Goal: Check status: Check status

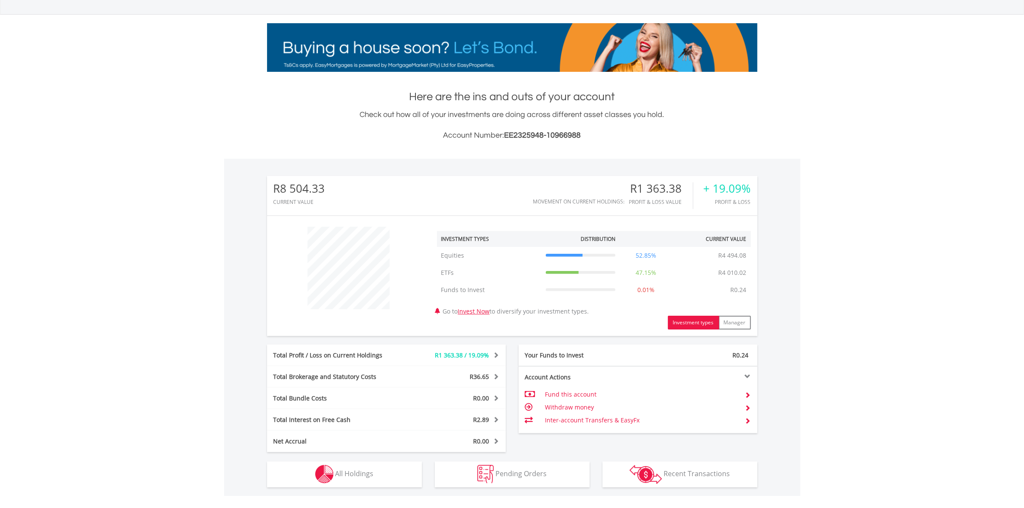
scroll to position [161, 0]
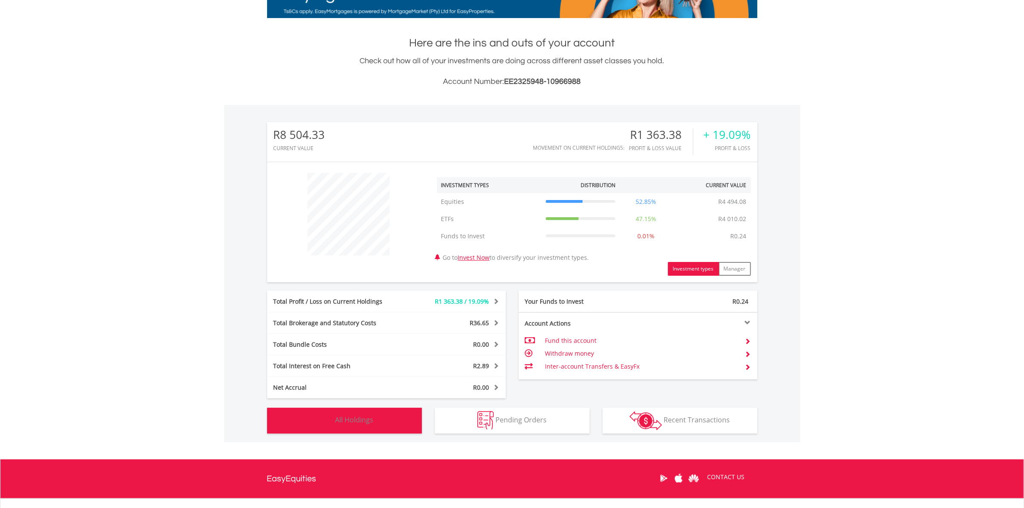
click at [344, 429] on button "Holdings All Holdings" at bounding box center [344, 421] width 155 height 26
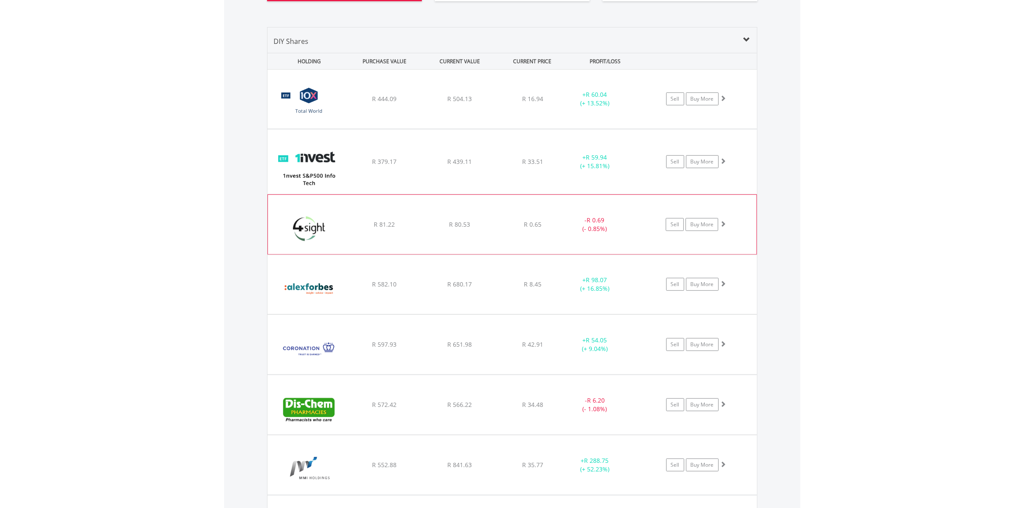
scroll to position [620, 0]
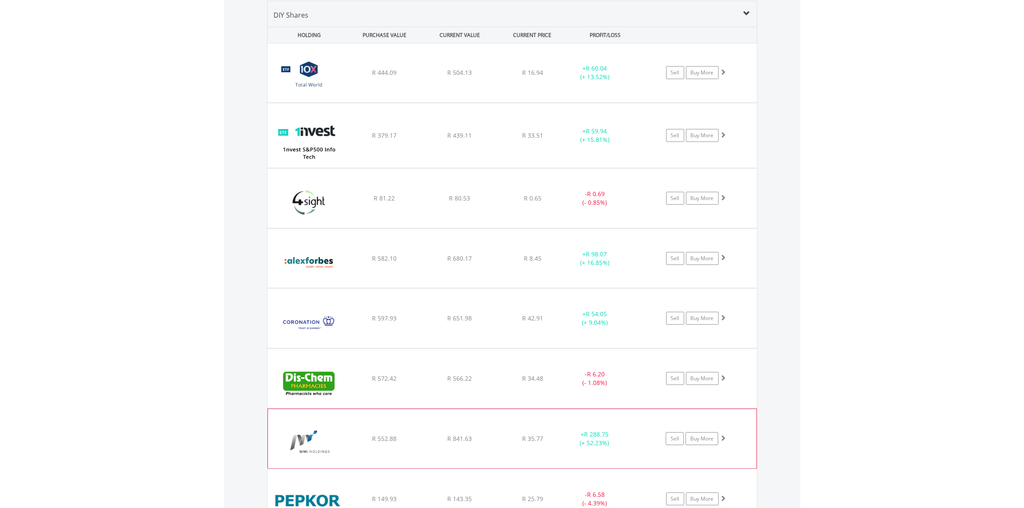
click at [486, 77] on div "R 841.63" at bounding box center [460, 72] width 74 height 9
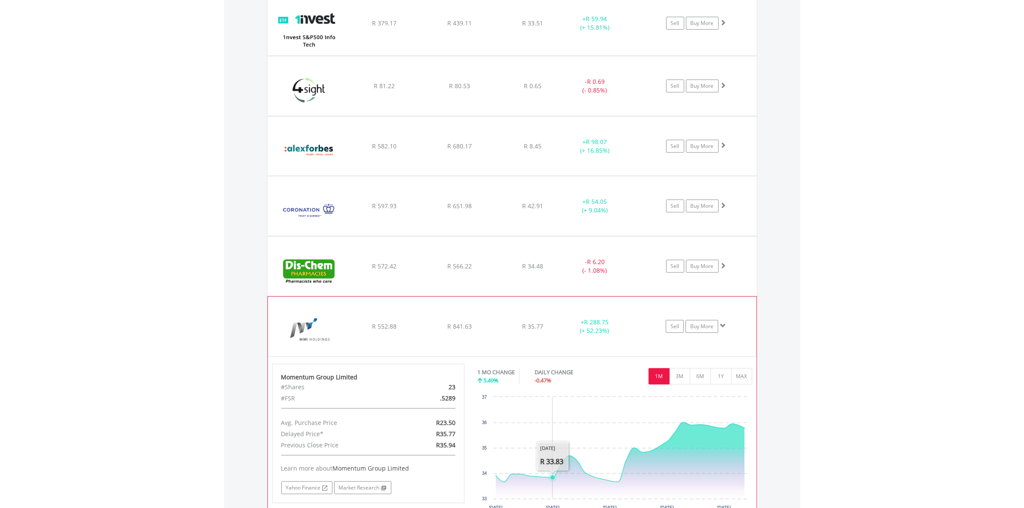
scroll to position [727, 0]
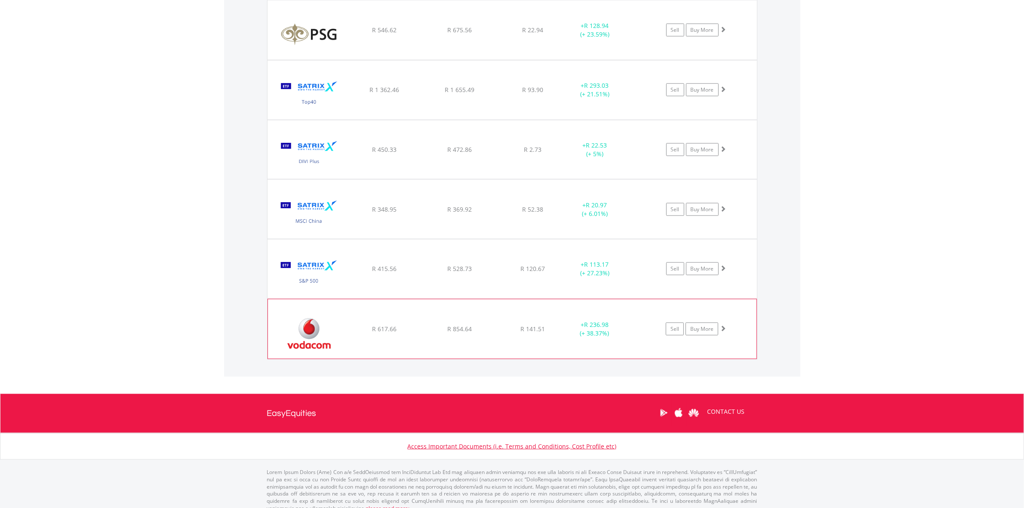
scroll to position [1575, 0]
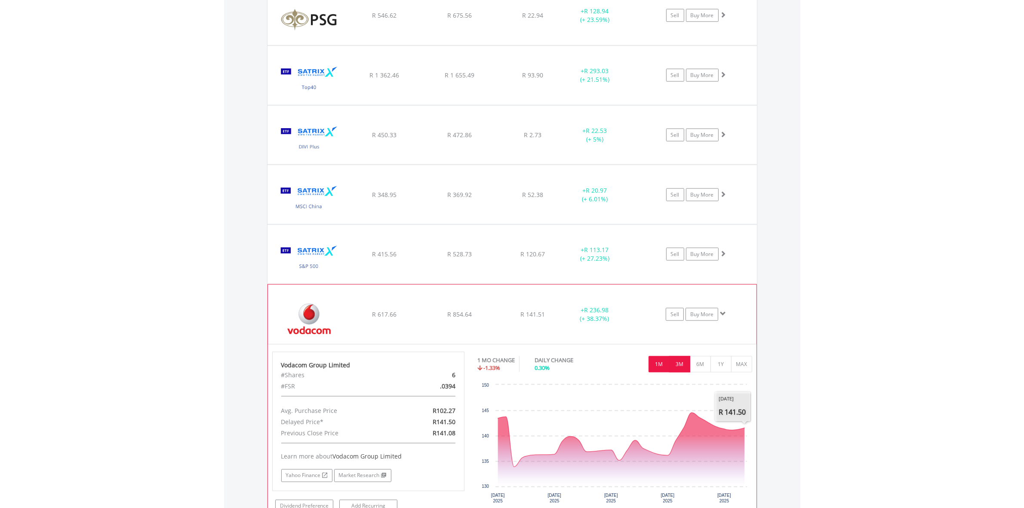
click at [680, 367] on button "3M" at bounding box center [679, 364] width 21 height 16
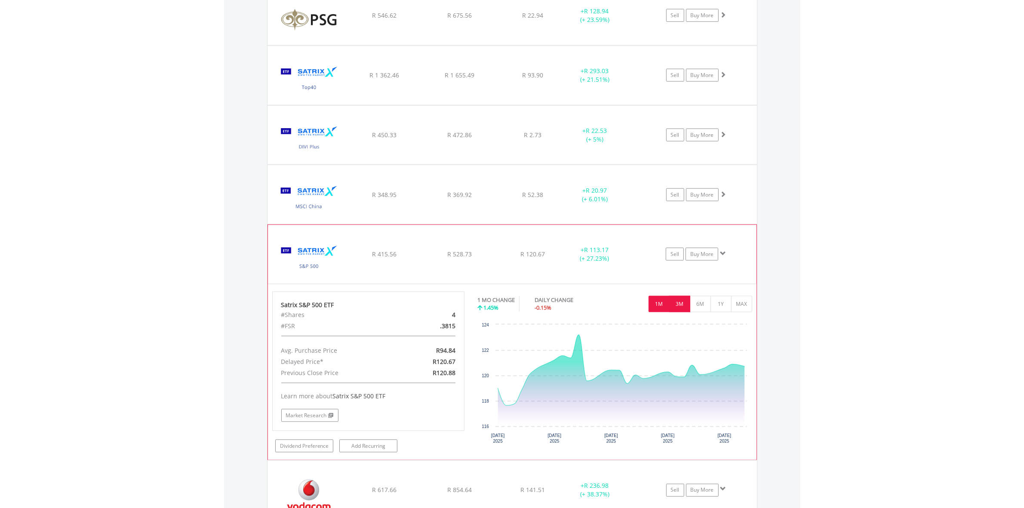
click at [678, 308] on button "3M" at bounding box center [679, 304] width 21 height 16
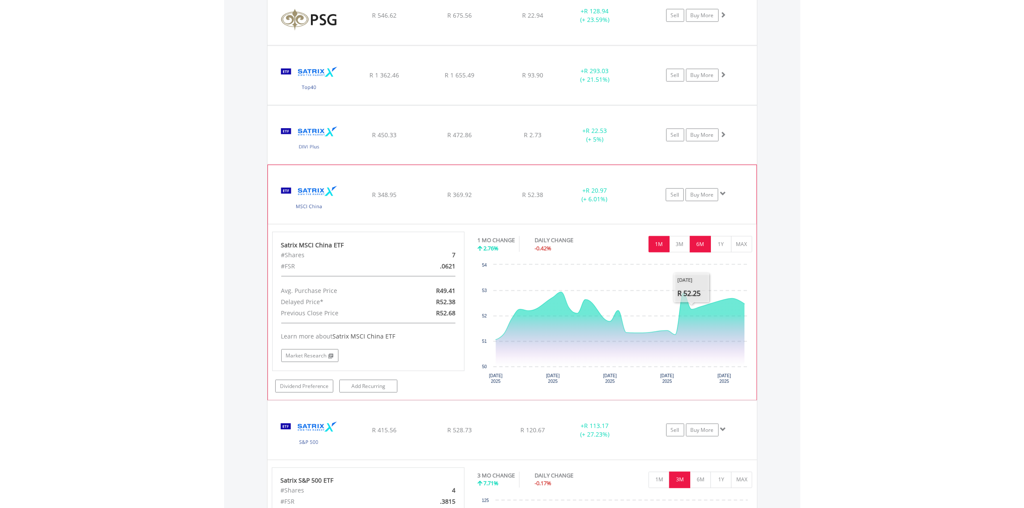
click at [698, 246] on button "6M" at bounding box center [700, 244] width 21 height 16
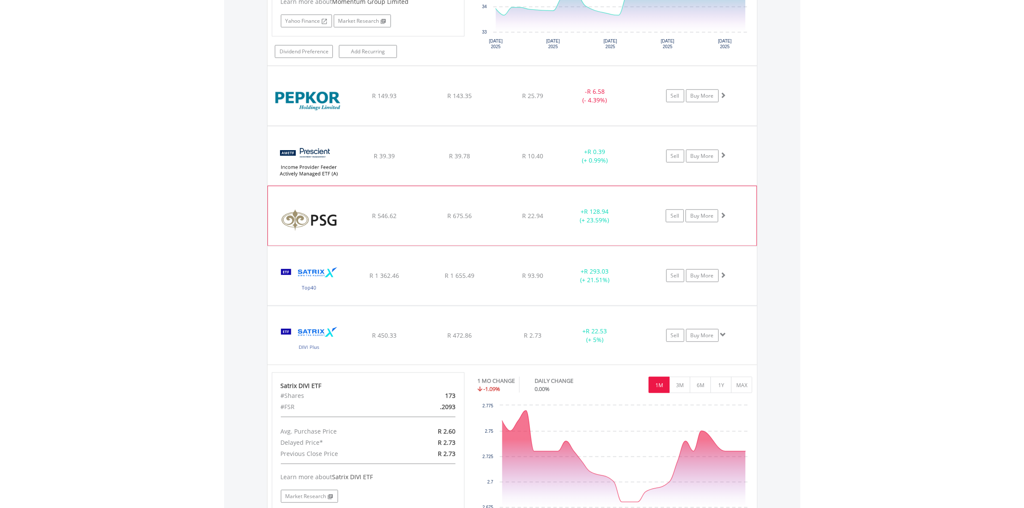
scroll to position [1360, 0]
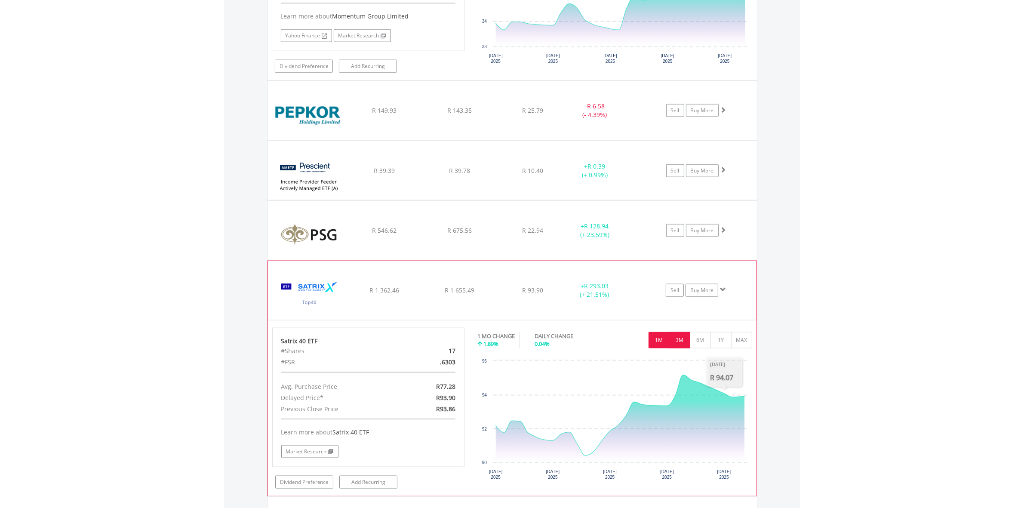
click at [685, 346] on button "3M" at bounding box center [679, 340] width 21 height 16
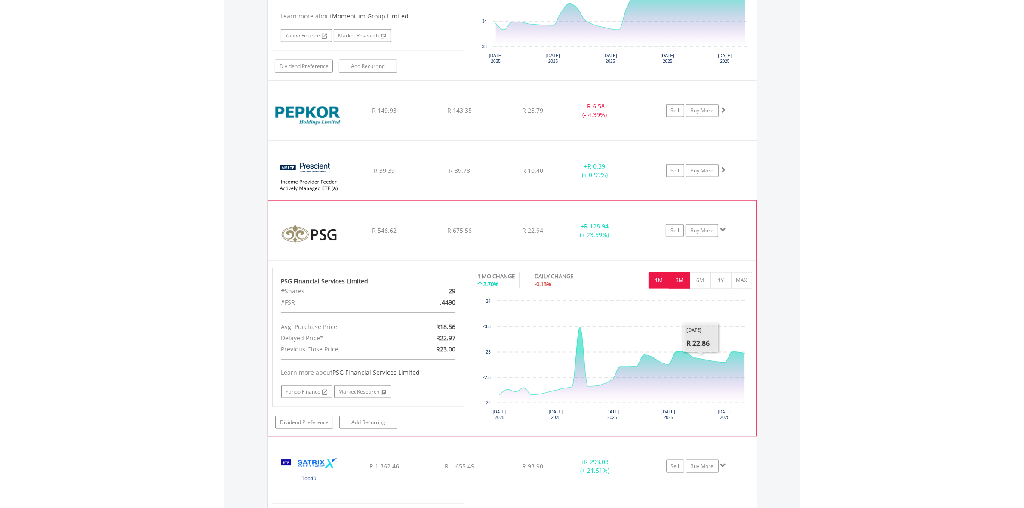
click at [682, 289] on button "3M" at bounding box center [679, 280] width 21 height 16
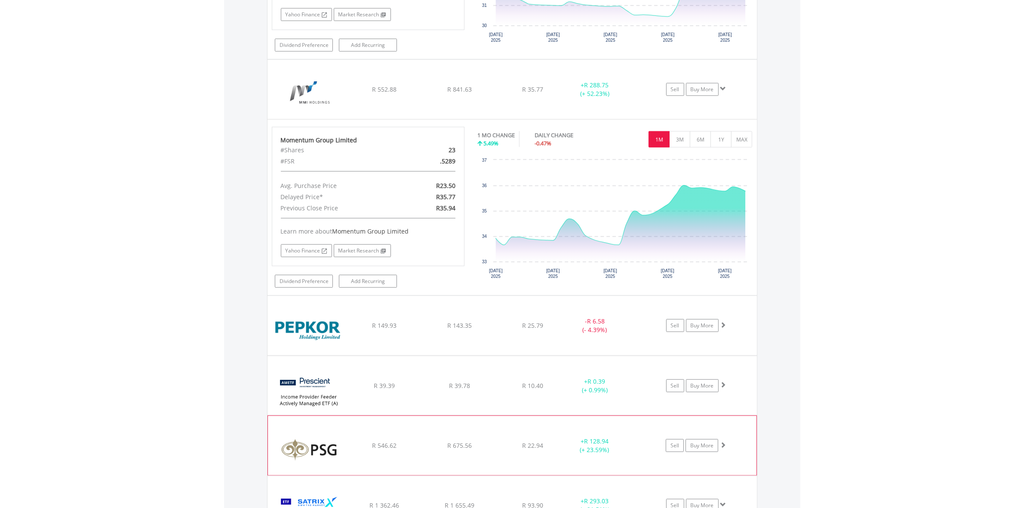
scroll to position [1038, 0]
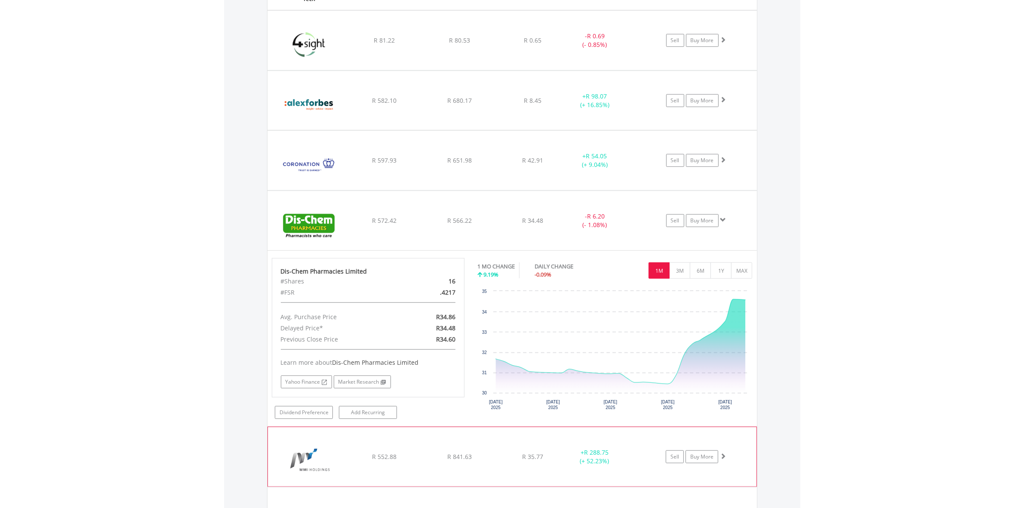
scroll to position [715, 0]
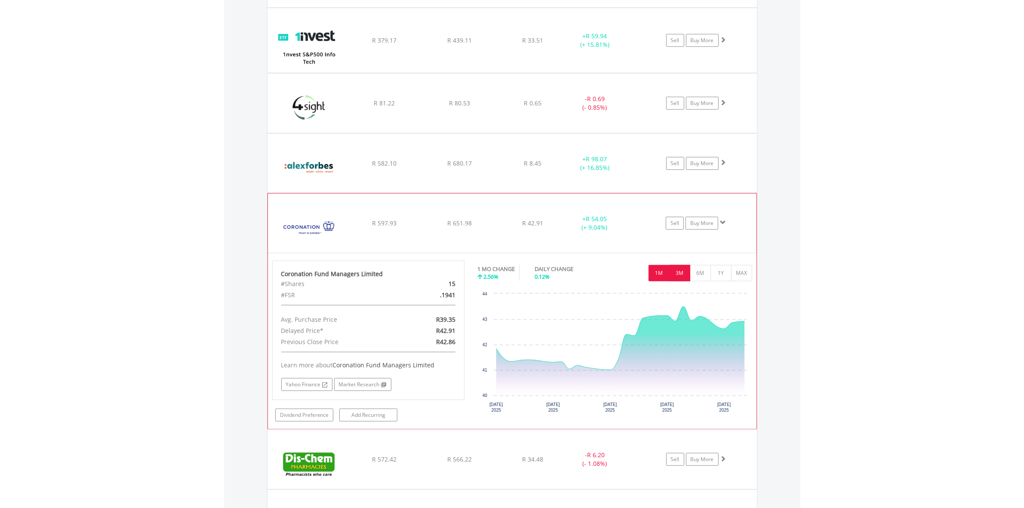
click at [684, 272] on button "3M" at bounding box center [679, 273] width 21 height 16
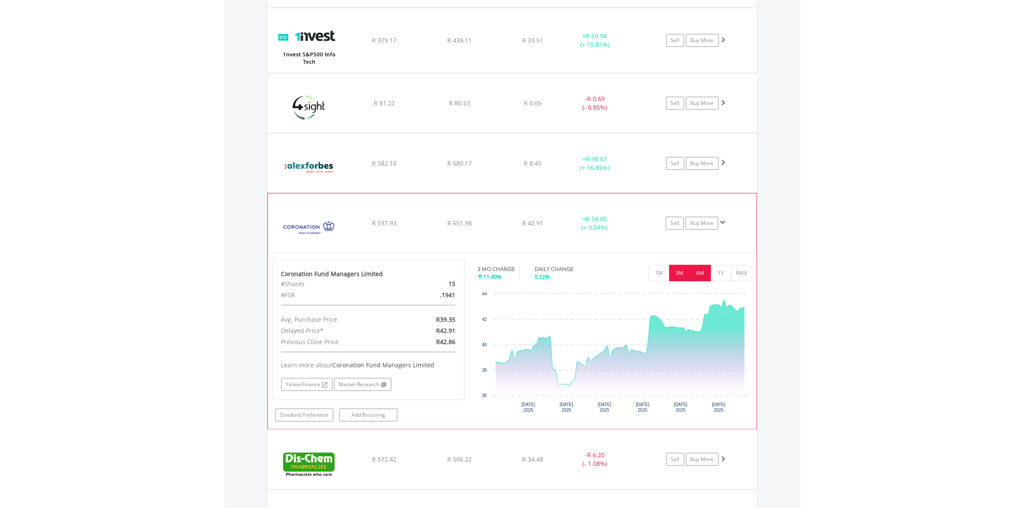
click at [703, 273] on button "6M" at bounding box center [700, 273] width 21 height 16
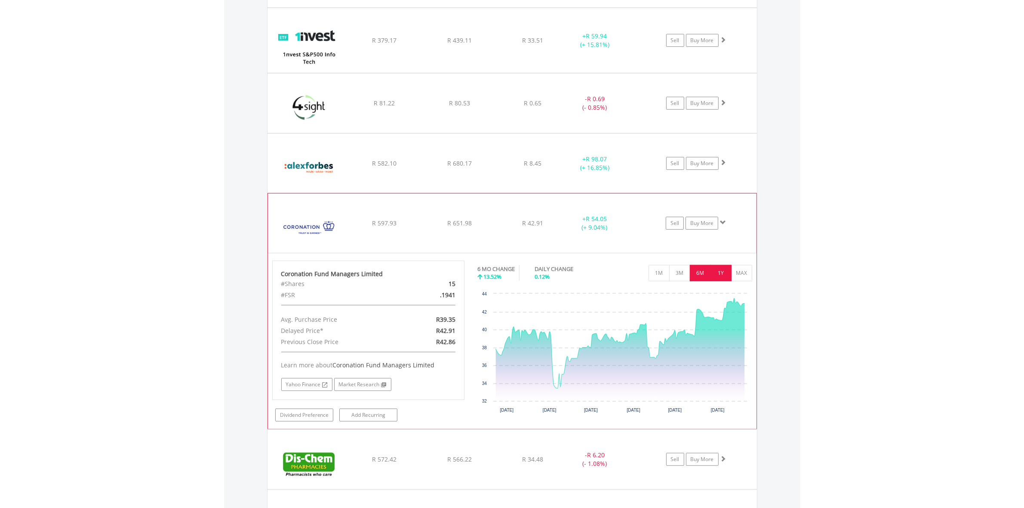
click at [720, 274] on button "1Y" at bounding box center [721, 273] width 21 height 16
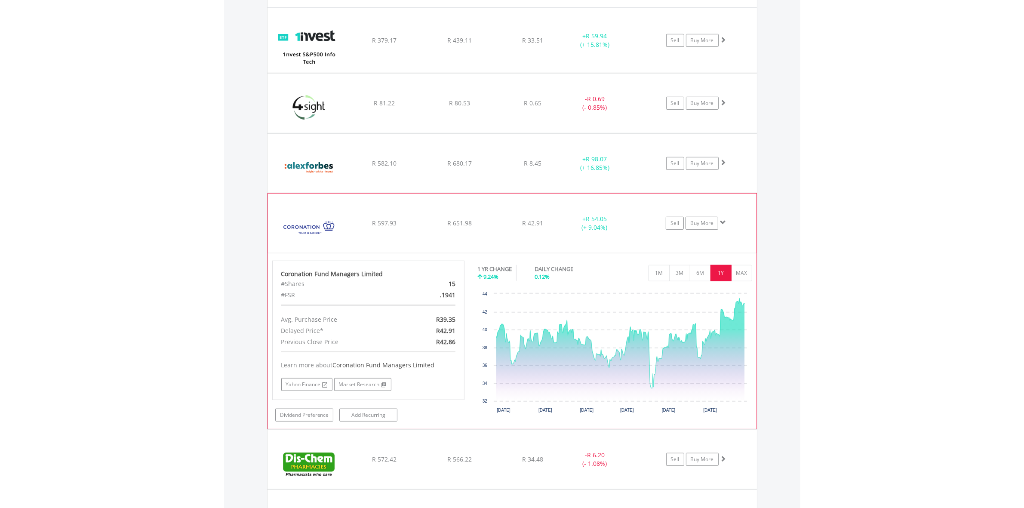
click at [345, 234] on img at bounding box center [309, 227] width 74 height 46
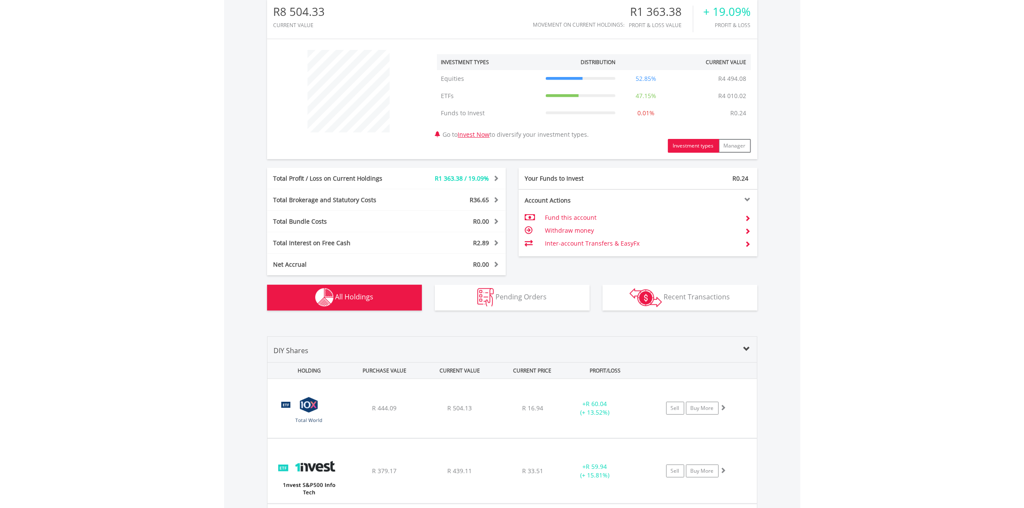
scroll to position [0, 0]
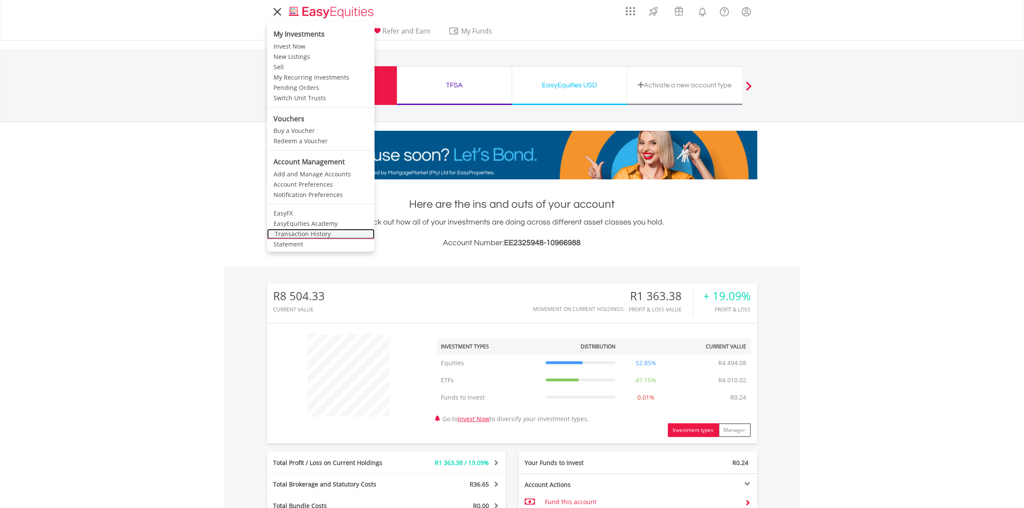
click at [310, 235] on link "Transaction History" at bounding box center [321, 234] width 108 height 10
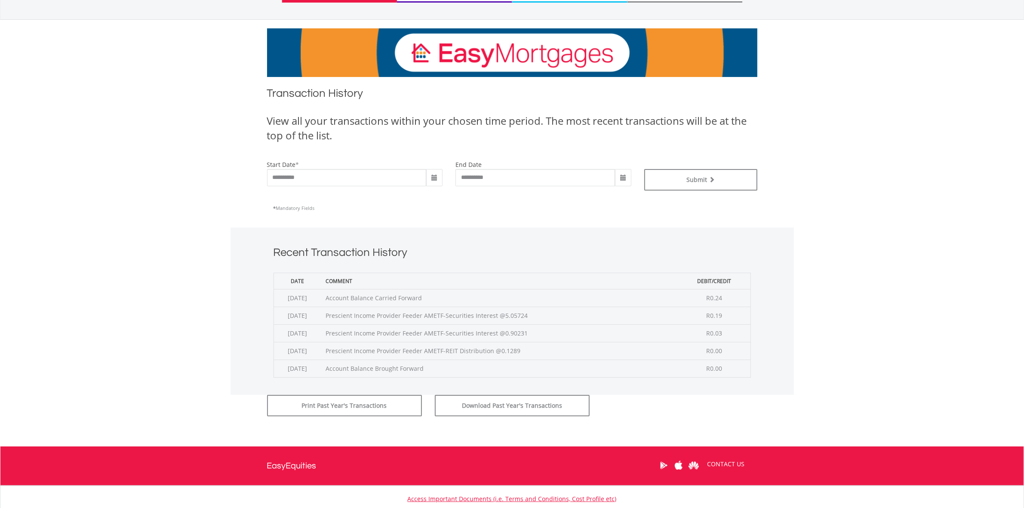
scroll to position [108, 0]
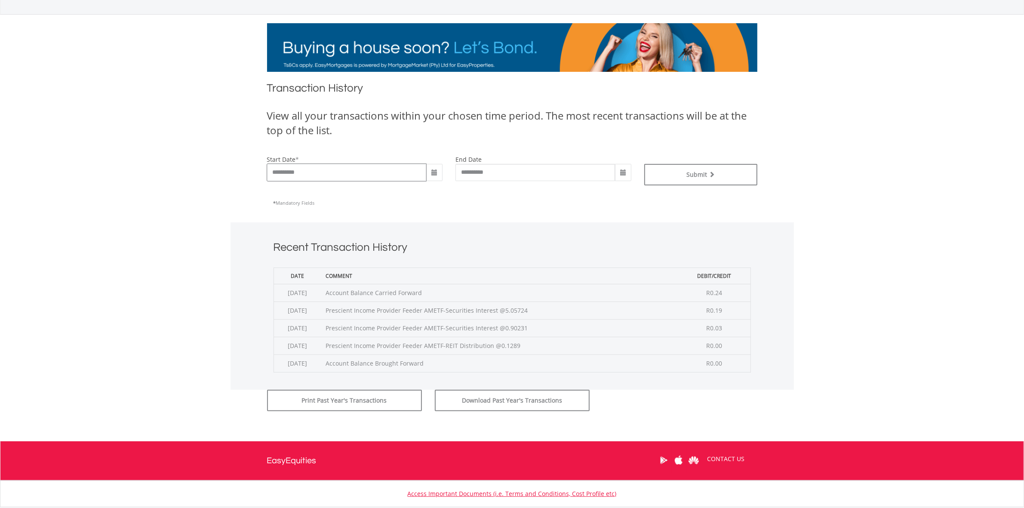
click at [321, 173] on input "**********" at bounding box center [347, 172] width 160 height 17
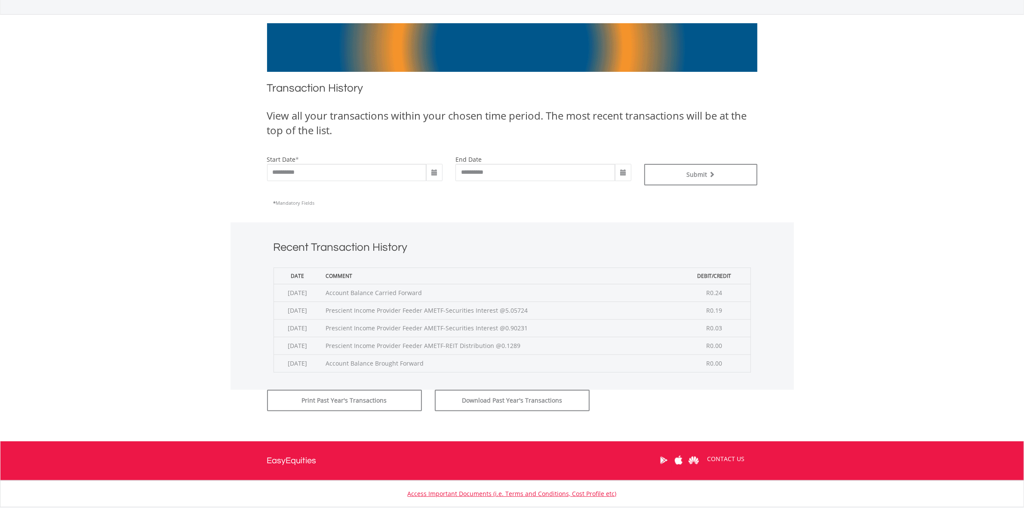
click at [434, 173] on span at bounding box center [434, 172] width 7 height 7
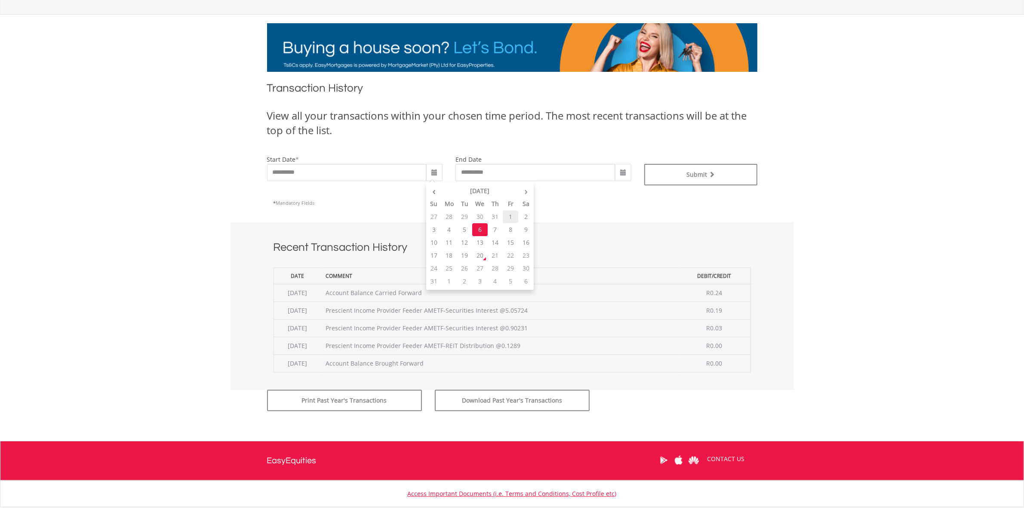
click at [506, 216] on td "1" at bounding box center [510, 216] width 15 height 13
type input "**********"
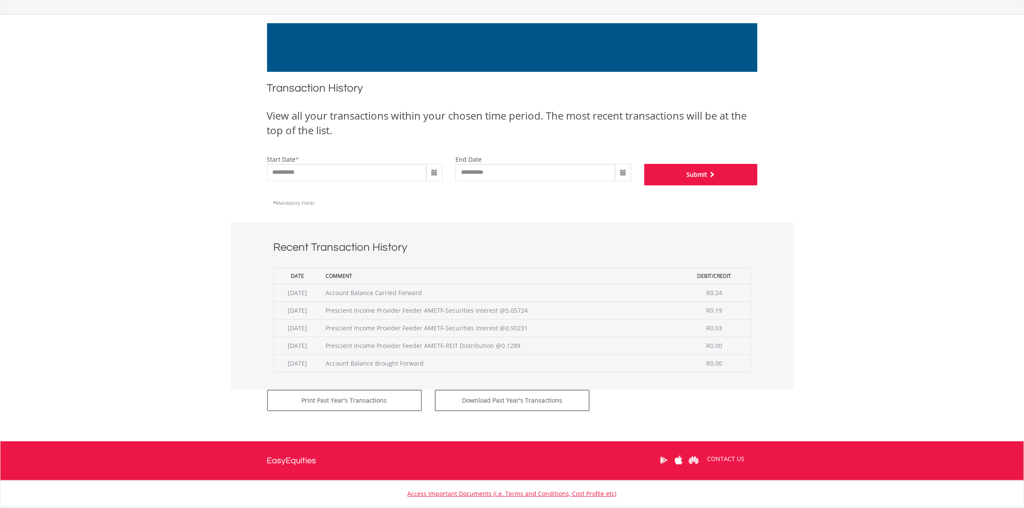
click at [700, 176] on button "Submit" at bounding box center [700, 175] width 113 height 22
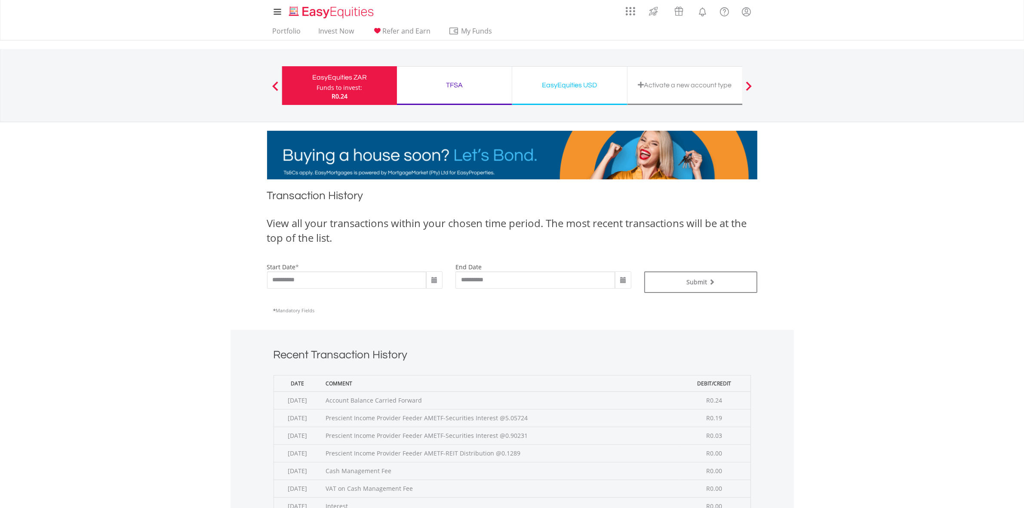
click at [474, 86] on div "TFSA" at bounding box center [454, 85] width 105 height 12
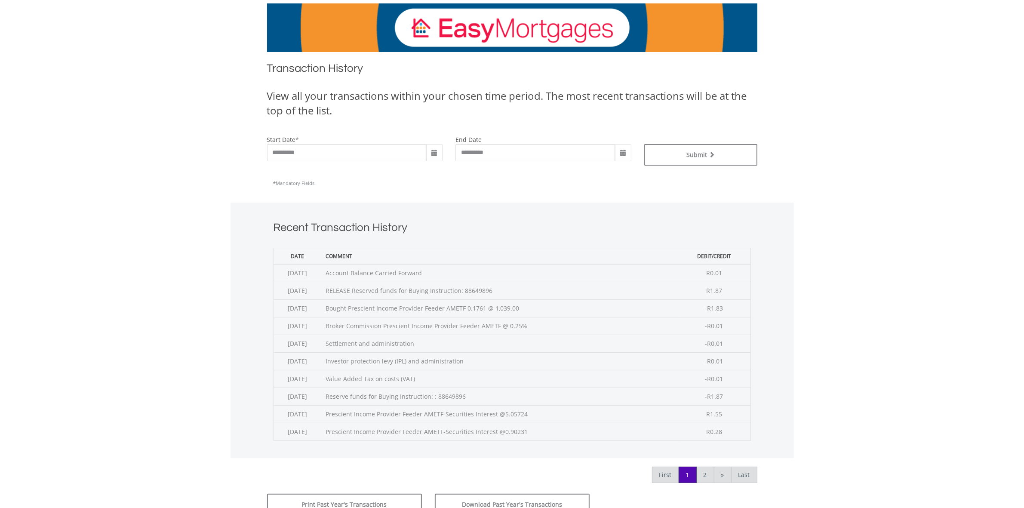
scroll to position [161, 0]
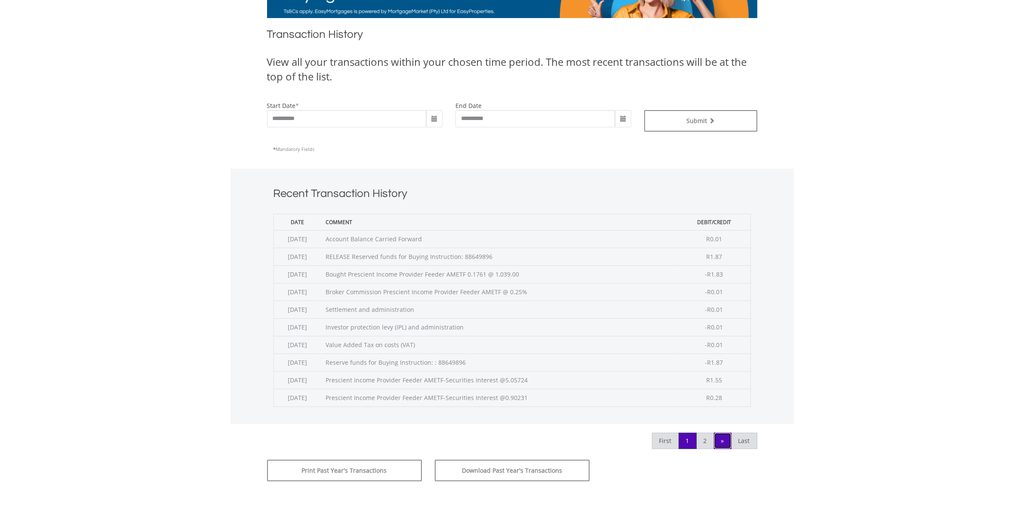
click at [724, 442] on link "»" at bounding box center [723, 441] width 18 height 16
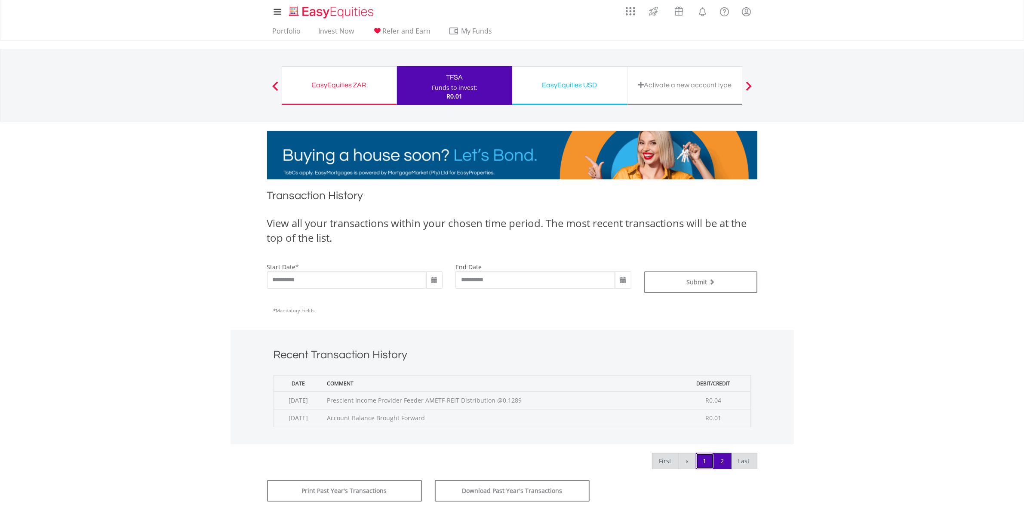
click at [706, 465] on link "1" at bounding box center [705, 461] width 18 height 16
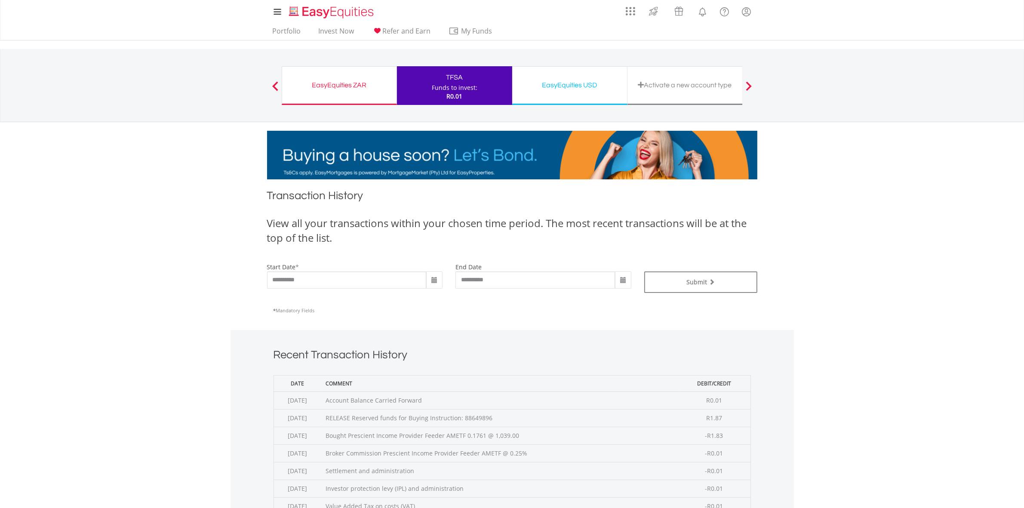
click at [578, 92] on div "EasyEquities USD Funds to invest: R0.01" at bounding box center [569, 85] width 115 height 39
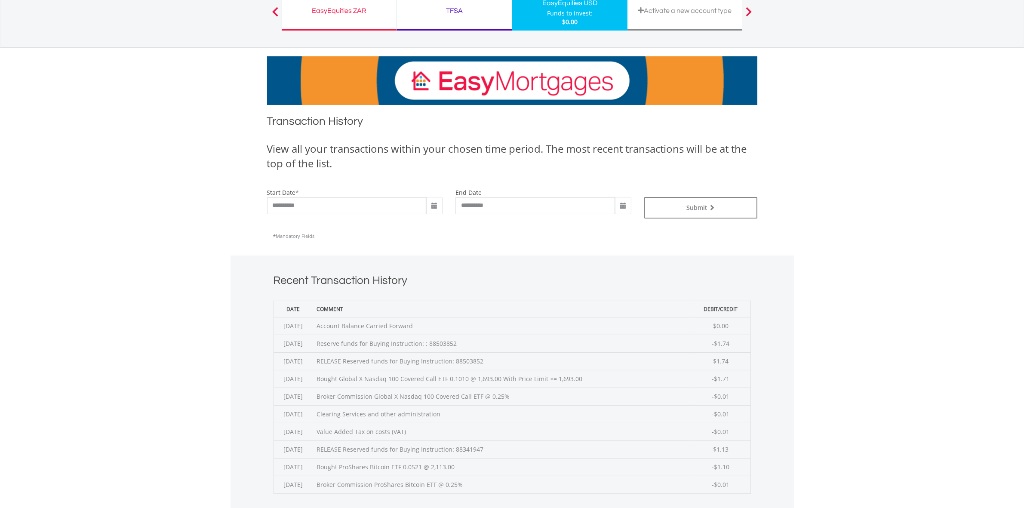
scroll to position [215, 0]
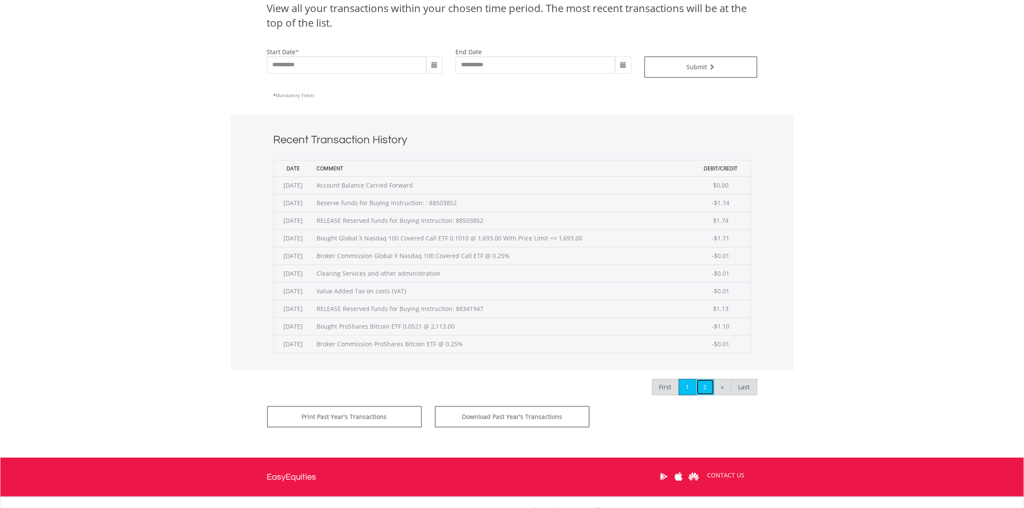
click at [704, 388] on link "2" at bounding box center [705, 387] width 18 height 16
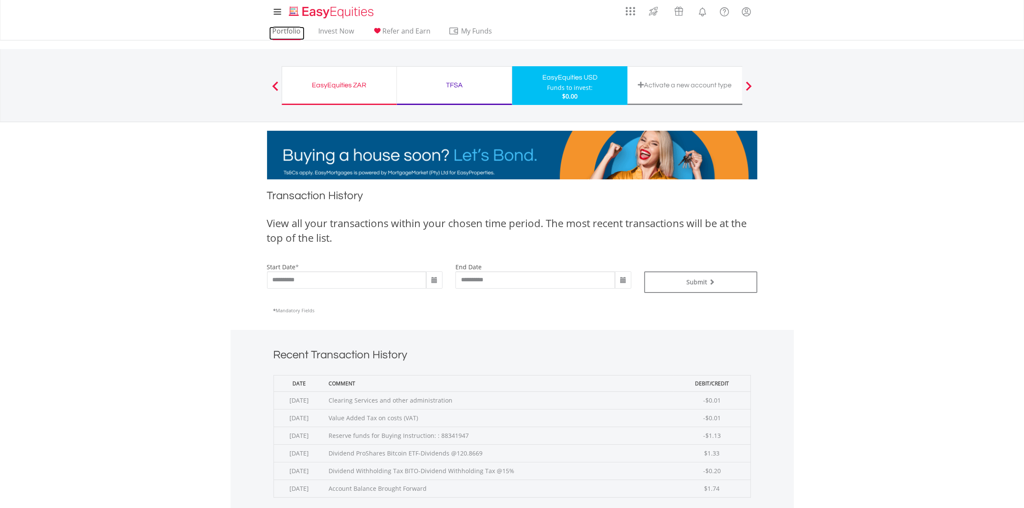
click at [290, 34] on link "Portfolio" at bounding box center [286, 33] width 35 height 13
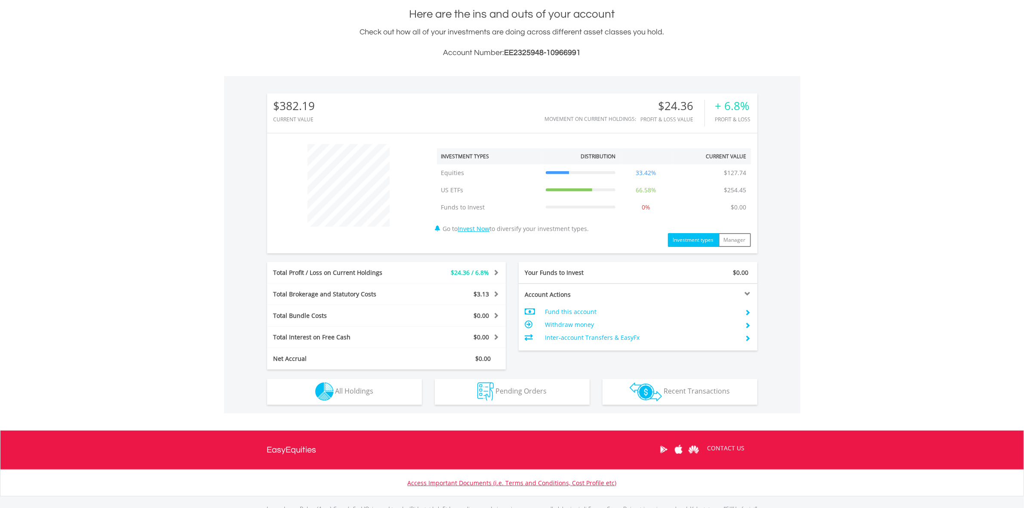
scroll to position [237, 0]
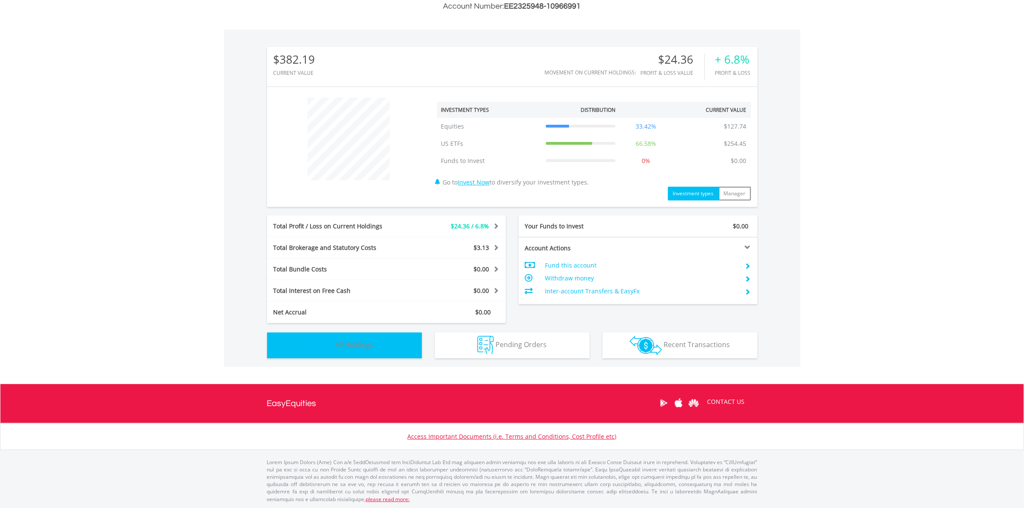
click at [349, 345] on span "All Holdings" at bounding box center [355, 344] width 38 height 9
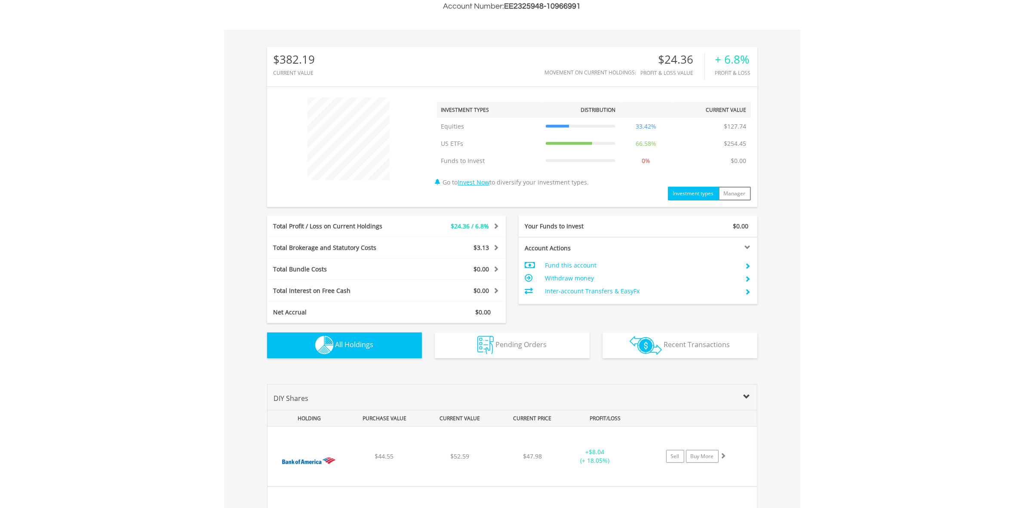
scroll to position [620, 0]
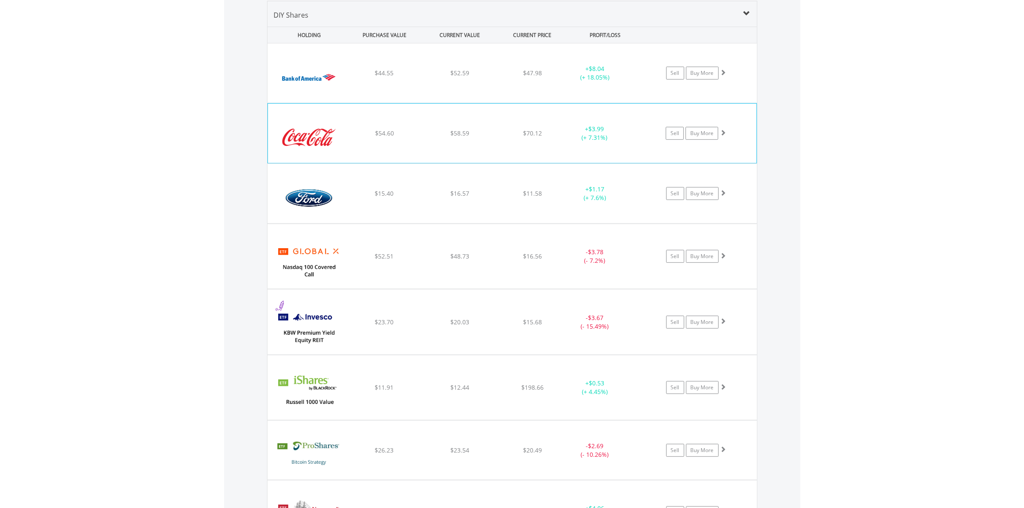
click at [539, 103] on div "﻿ Coca-Cola Co/The $54.60 $58.59 $70.12 + $3.99 (+ 7.31%) Sell Buy More" at bounding box center [513, 72] width 490 height 59
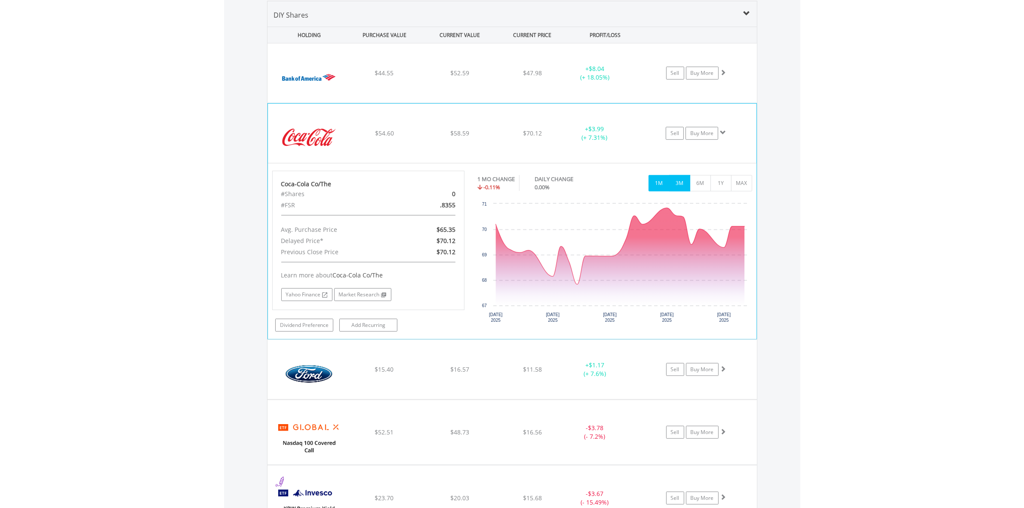
click at [677, 185] on button "3M" at bounding box center [679, 183] width 21 height 16
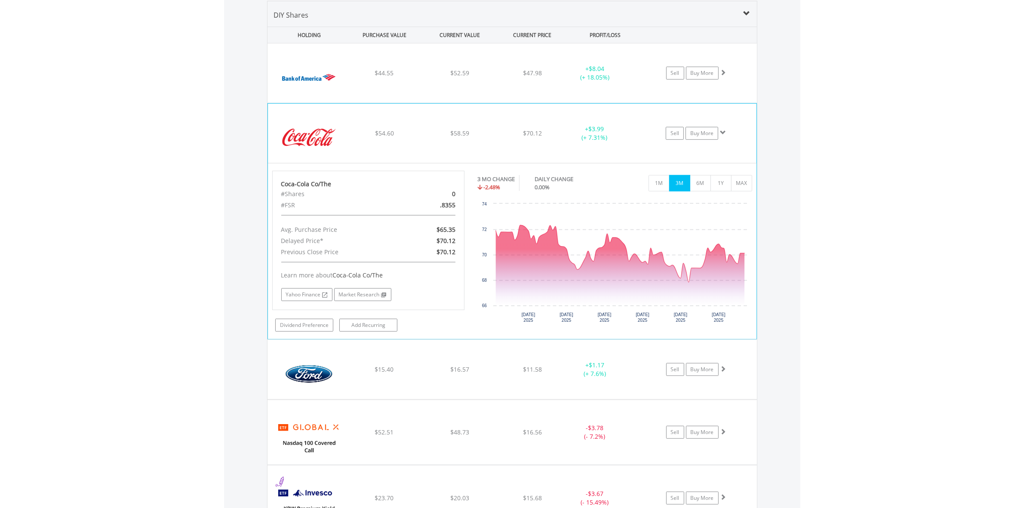
click at [499, 77] on div "$70.12" at bounding box center [533, 73] width 68 height 9
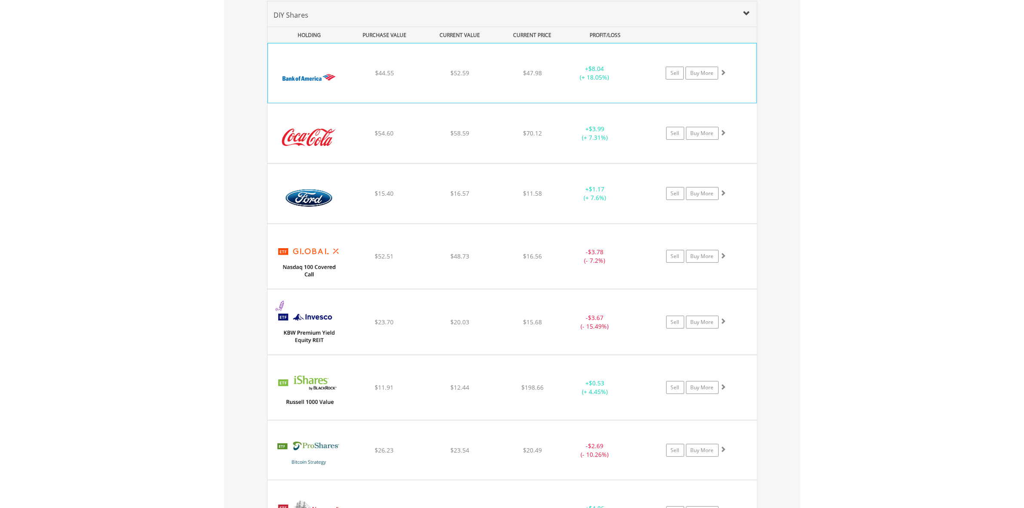
click at [526, 83] on div "﻿ Bank Of America Corp $44.55 $52.59 $47.98 + $8.04 (+ 18.05%) Sell Buy More" at bounding box center [512, 72] width 489 height 59
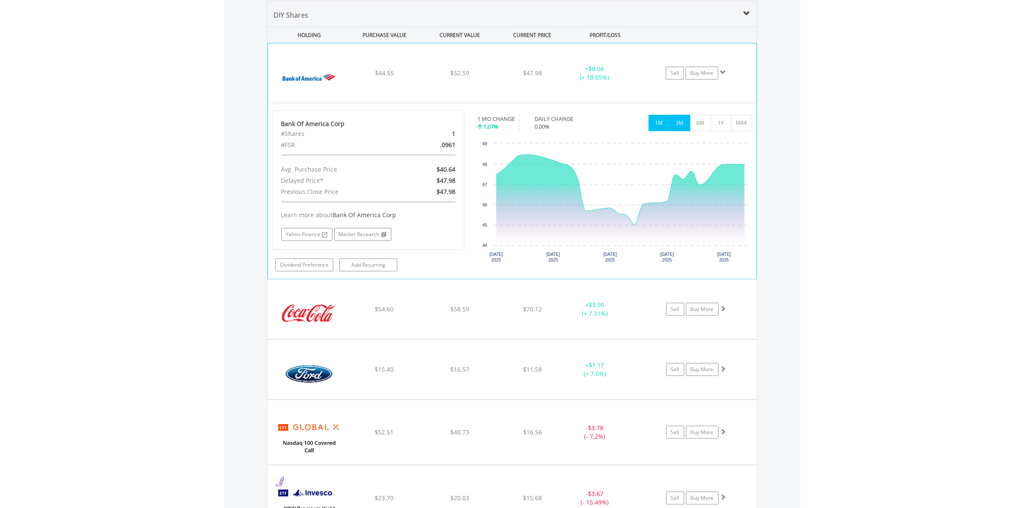
click at [682, 120] on button "3M" at bounding box center [679, 123] width 21 height 16
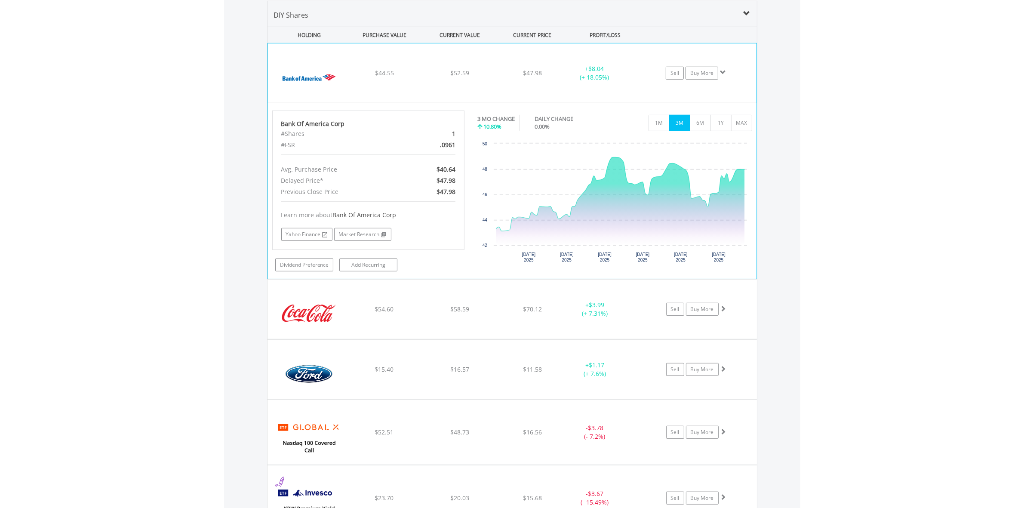
click at [396, 78] on div "﻿ Bank Of America Corp $44.55 $52.59 $47.98 + $8.04 (+ 18.05%) Sell Buy More" at bounding box center [512, 72] width 489 height 59
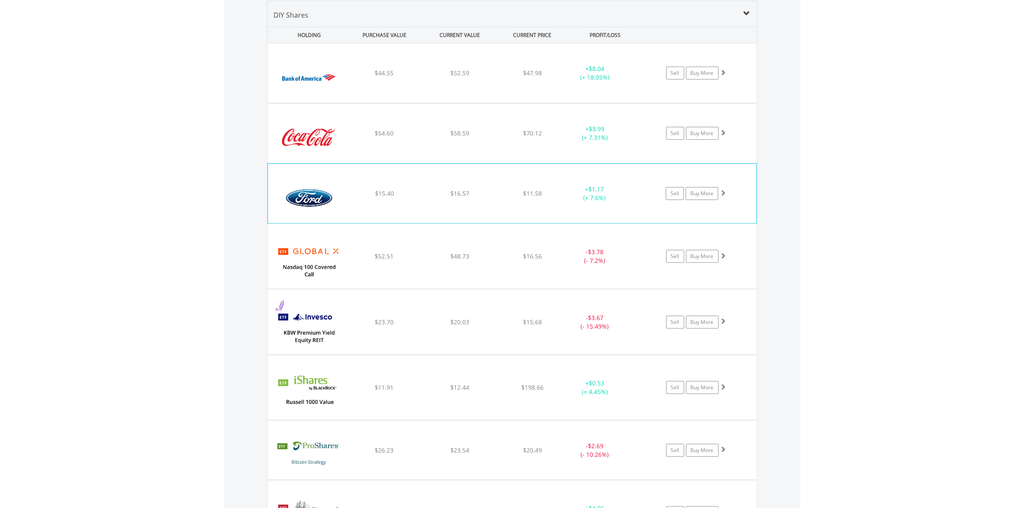
click at [391, 103] on div "﻿ Ford Motor Co $15.40 $16.57 $11.58 + $1.17 (+ 7.6%) Sell Buy More" at bounding box center [513, 72] width 490 height 59
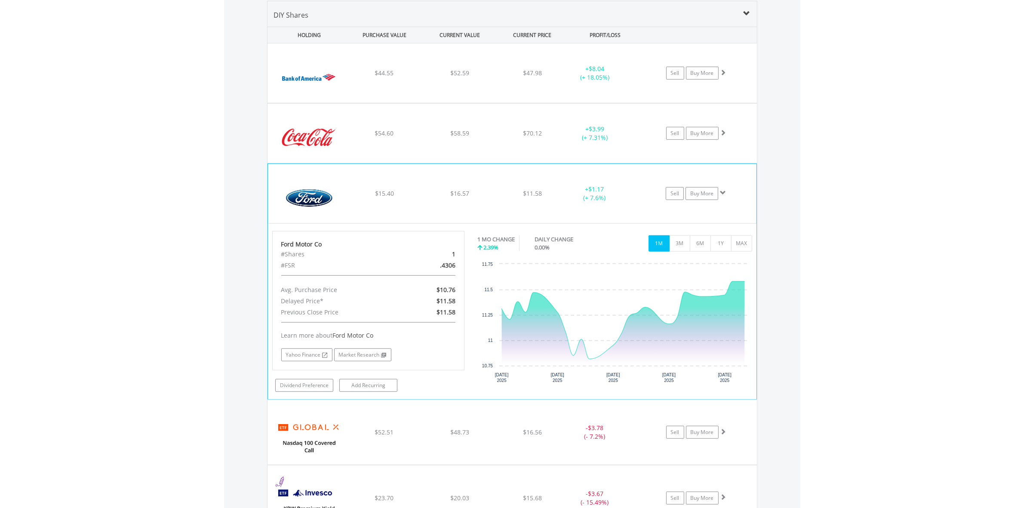
click at [391, 103] on div "﻿ Ford Motor Co $15.40 $16.57 $11.58 + $1.17 (+ 7.6%) Sell Buy More" at bounding box center [513, 72] width 490 height 59
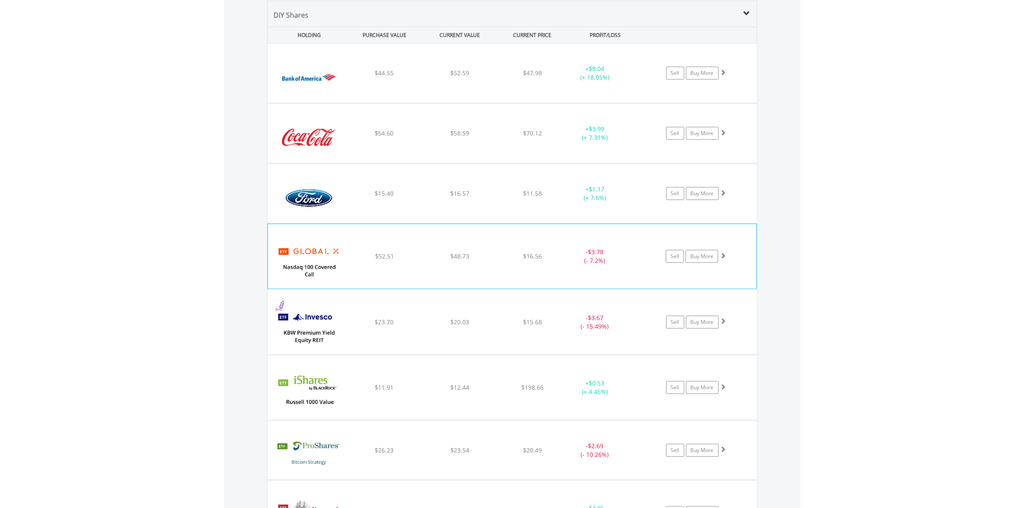
click at [424, 103] on div "﻿ Global X Nasdaq 100 Covered Call ETF $52.51 $48.73 $16.56 - $3.78 (- 7.2%) Se…" at bounding box center [513, 72] width 490 height 59
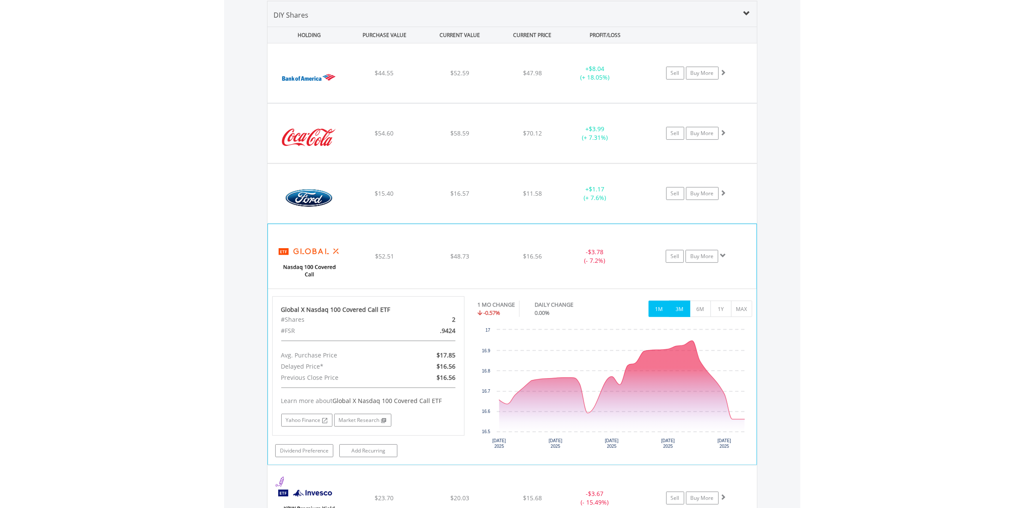
click at [682, 314] on button "3M" at bounding box center [679, 309] width 21 height 16
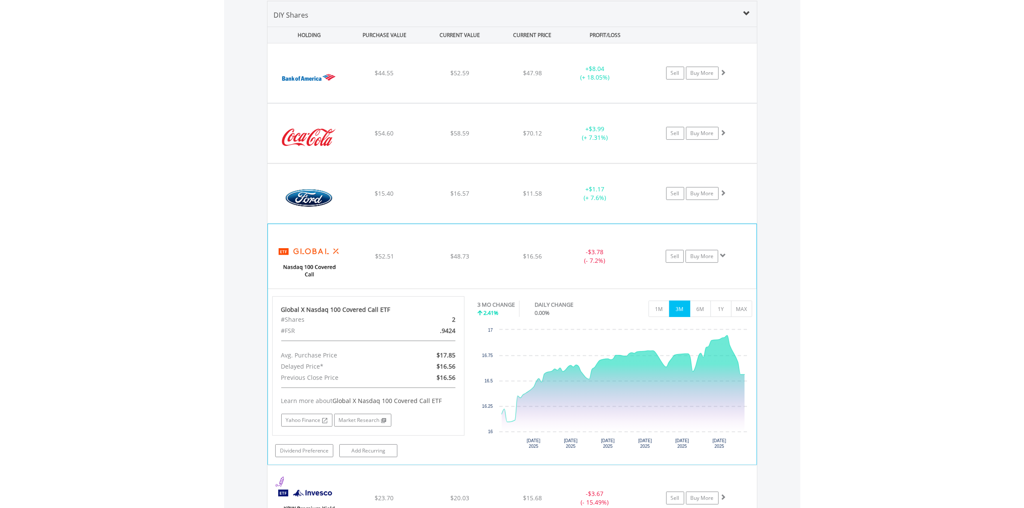
click at [420, 103] on div "﻿ Global X Nasdaq 100 Covered Call ETF $52.51 $48.73 $16.56 - $3.78 (- 7.2%) Se…" at bounding box center [513, 72] width 490 height 59
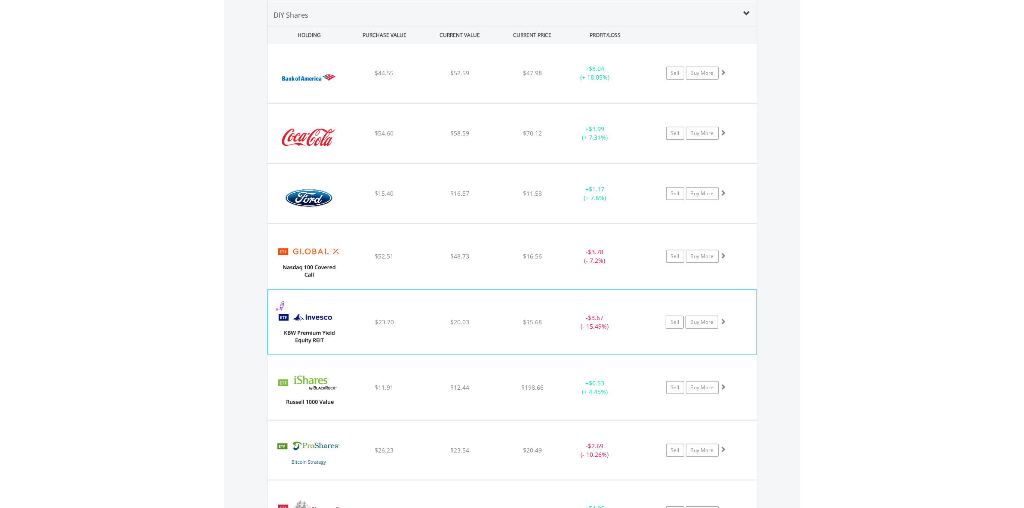
click at [451, 103] on div "﻿ Invesco KBW Premium Yield Equity REIT ETF $23.70 $20.03 $15.68 - $3.67 (- 15.…" at bounding box center [513, 72] width 490 height 59
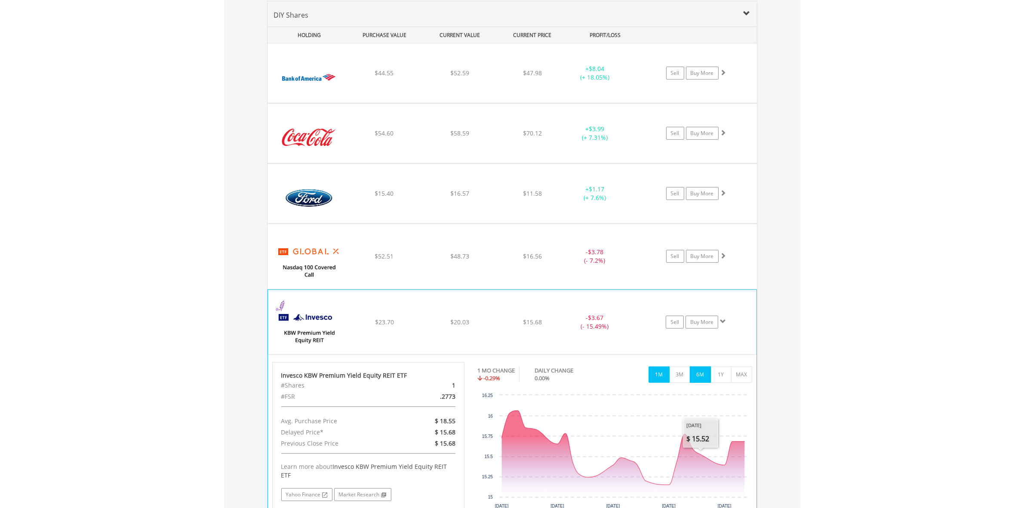
click at [699, 379] on button "6M" at bounding box center [700, 375] width 21 height 16
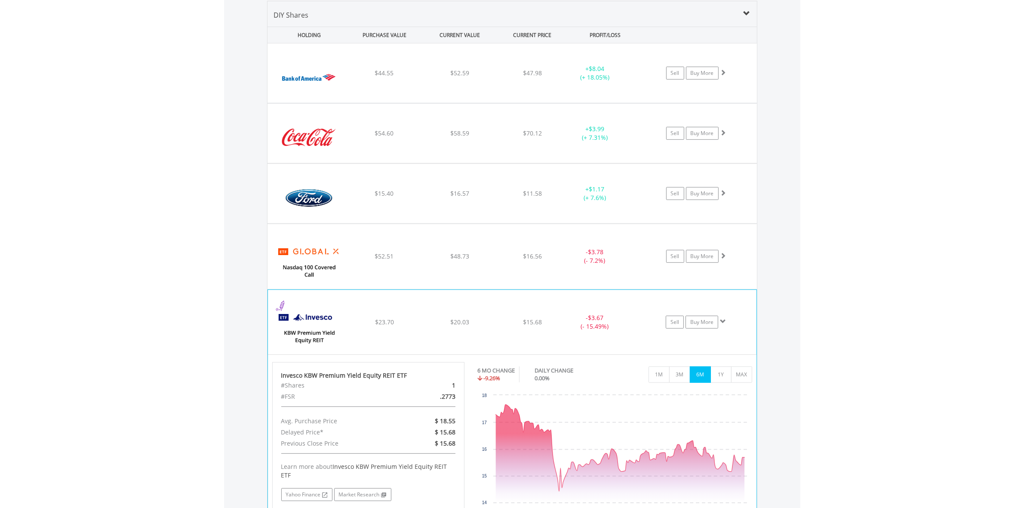
click at [699, 379] on button "6M" at bounding box center [700, 375] width 21 height 16
click at [503, 77] on div "$15.68" at bounding box center [533, 73] width 68 height 9
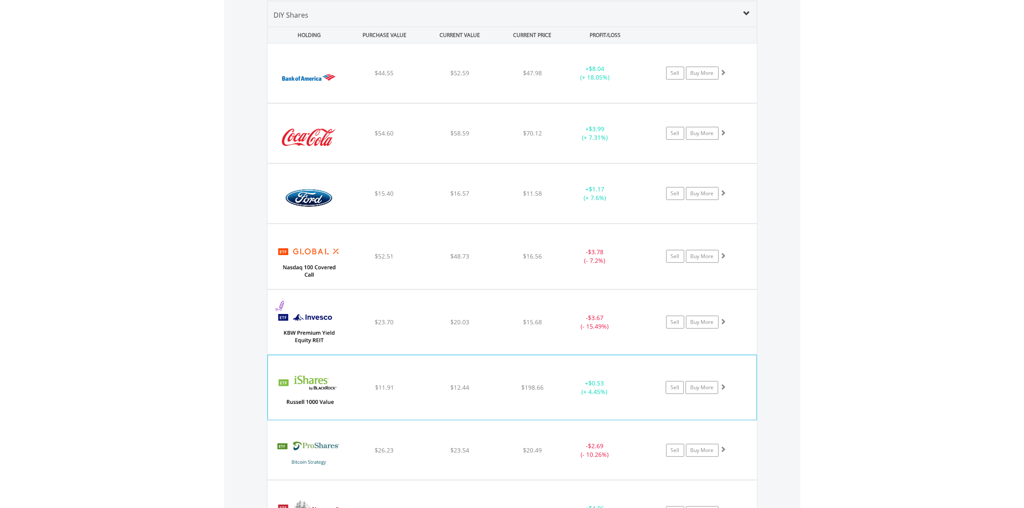
click at [427, 103] on div "﻿ iShares Russell 1000 Value ETF $11.91 $12.44 $198.66 + $0.53 (+ 4.45%) Sell B…" at bounding box center [513, 72] width 490 height 59
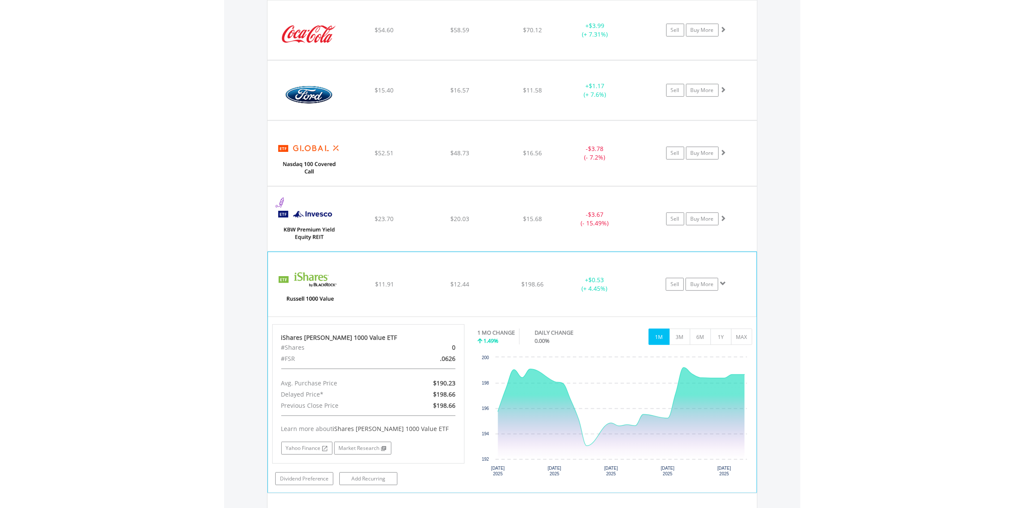
scroll to position [781, 0]
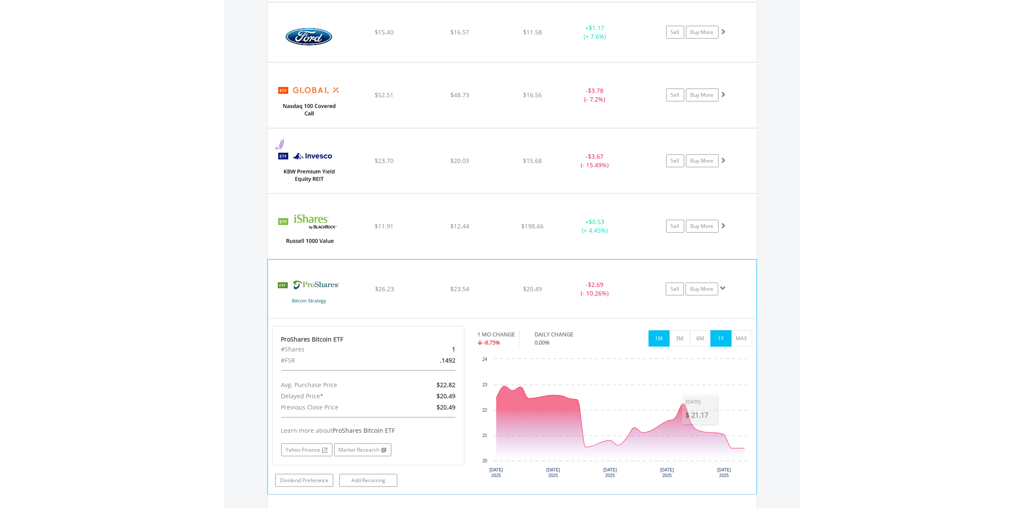
click at [716, 338] on button "1Y" at bounding box center [721, 338] width 21 height 16
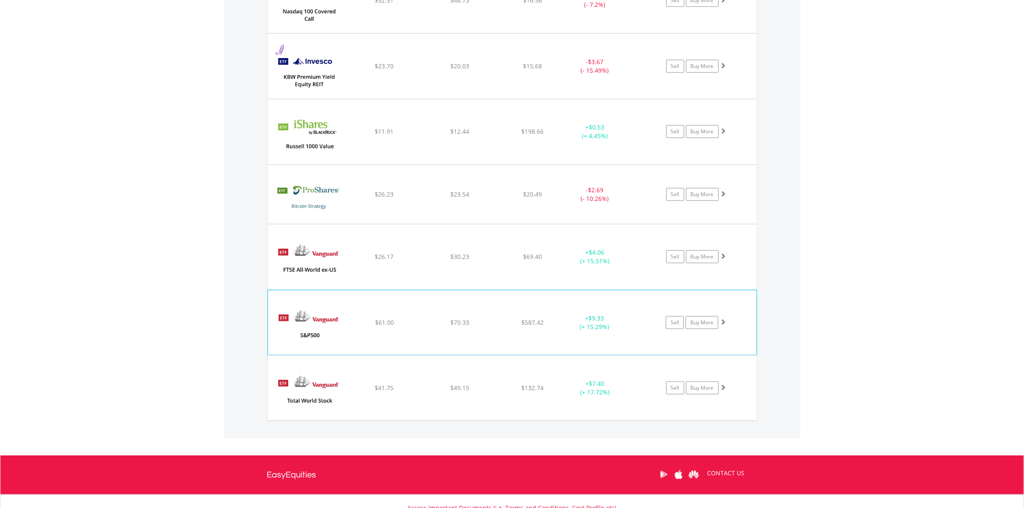
scroll to position [889, 0]
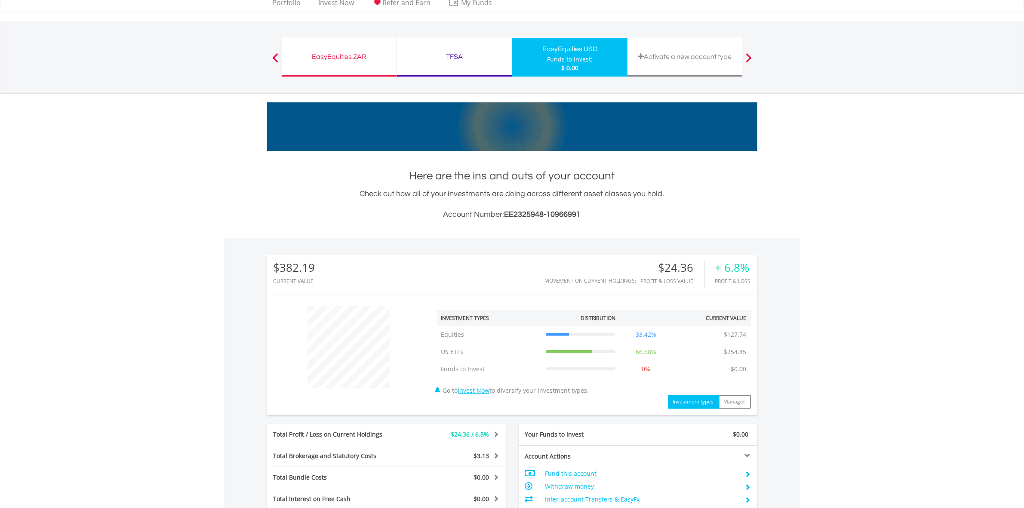
scroll to position [0, 0]
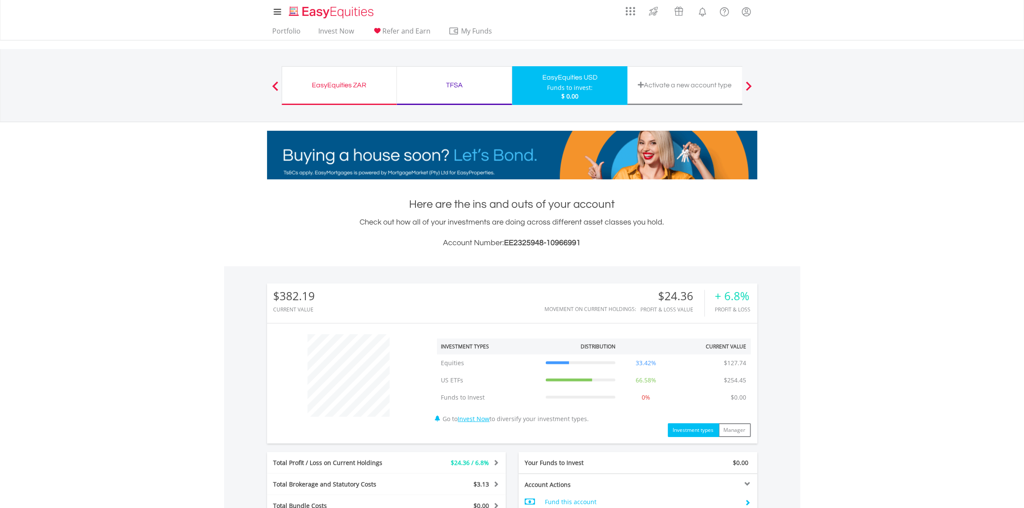
click at [462, 82] on div "TFSA" at bounding box center [454, 85] width 105 height 12
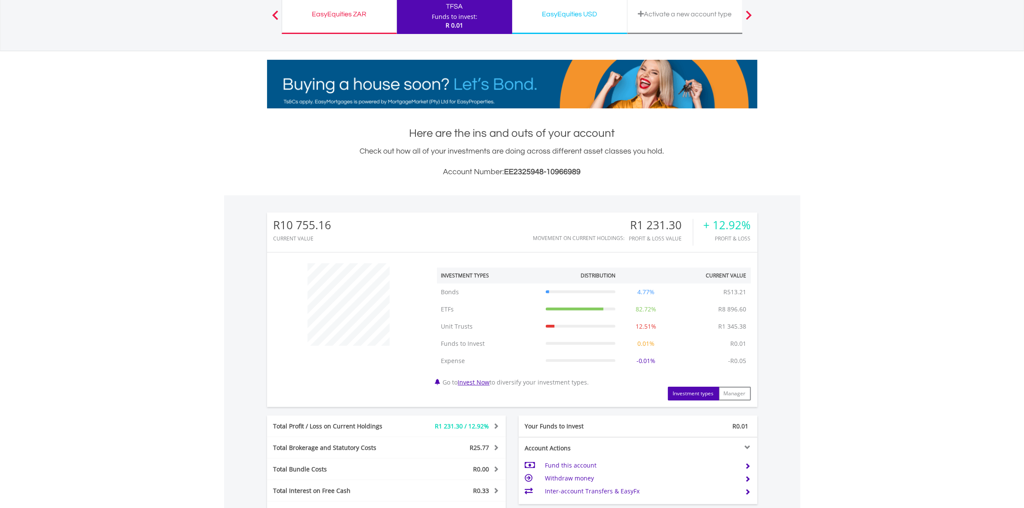
scroll to position [215, 0]
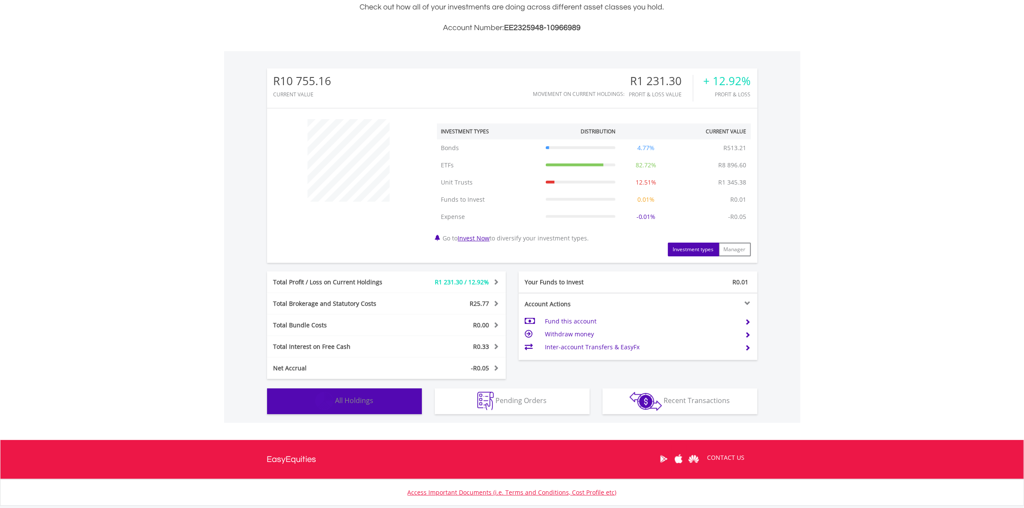
click at [381, 402] on button "Holdings All Holdings" at bounding box center [344, 401] width 155 height 26
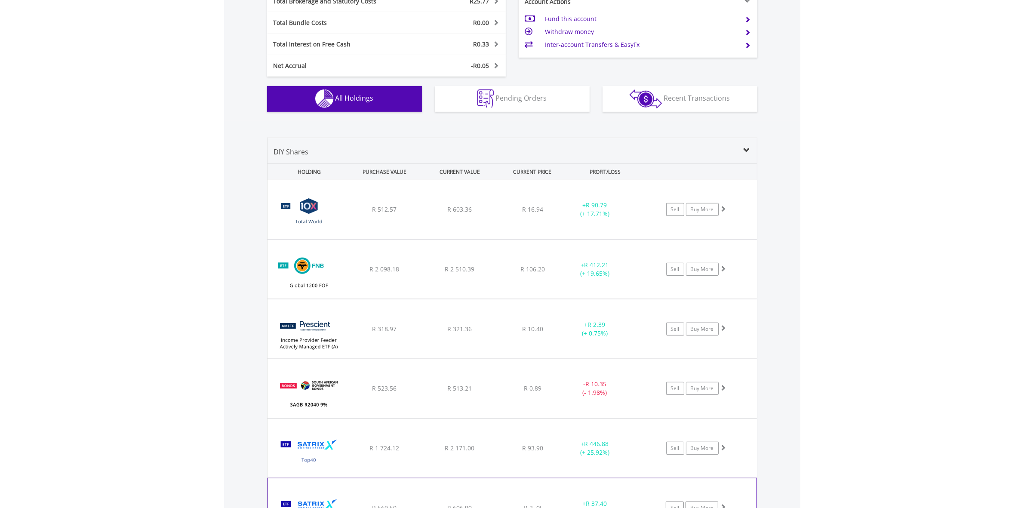
scroll to position [493, 0]
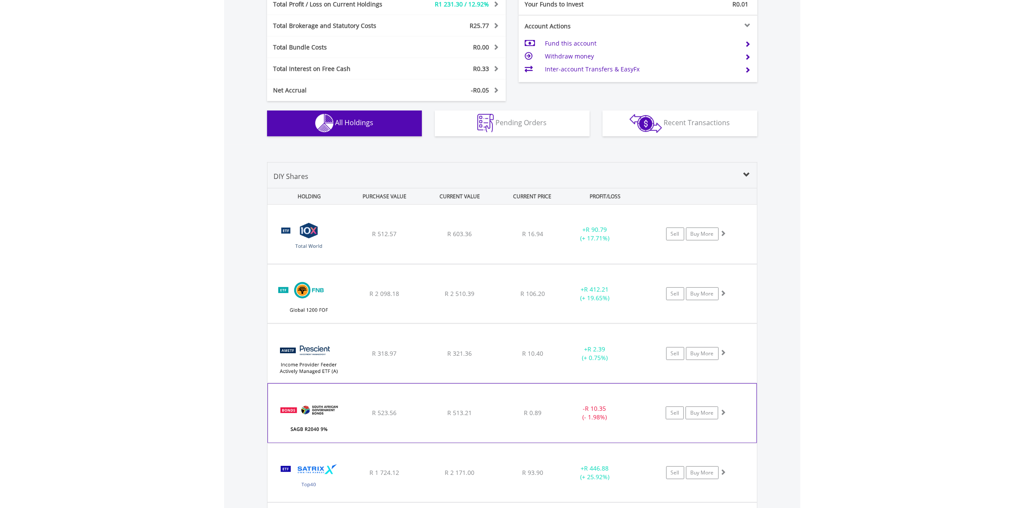
click at [452, 238] on span "R 513.21" at bounding box center [459, 234] width 25 height 8
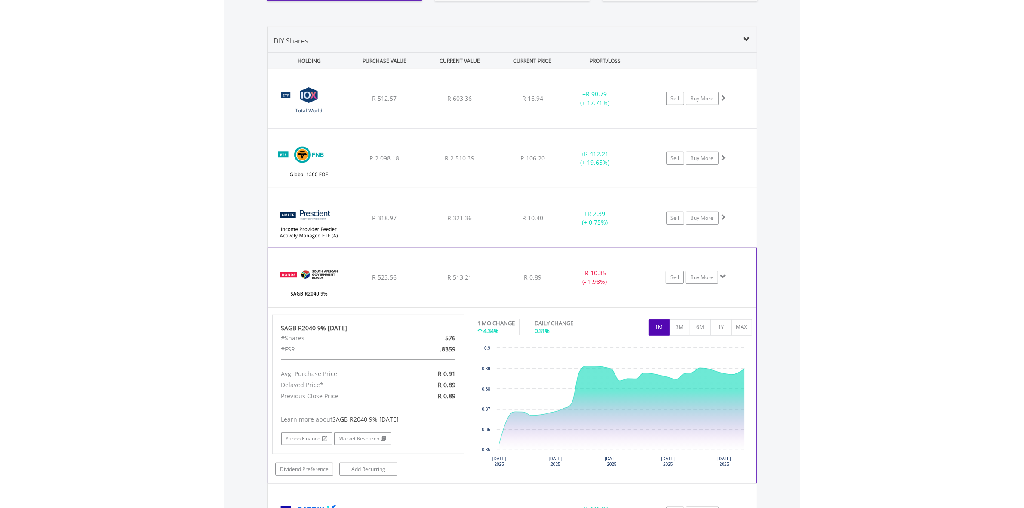
scroll to position [654, 0]
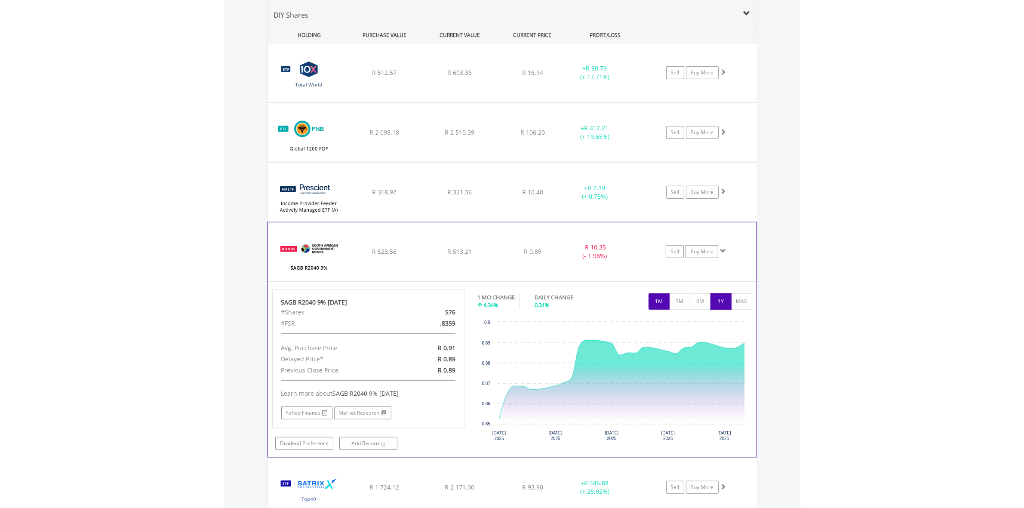
click at [726, 305] on button "1Y" at bounding box center [721, 301] width 21 height 16
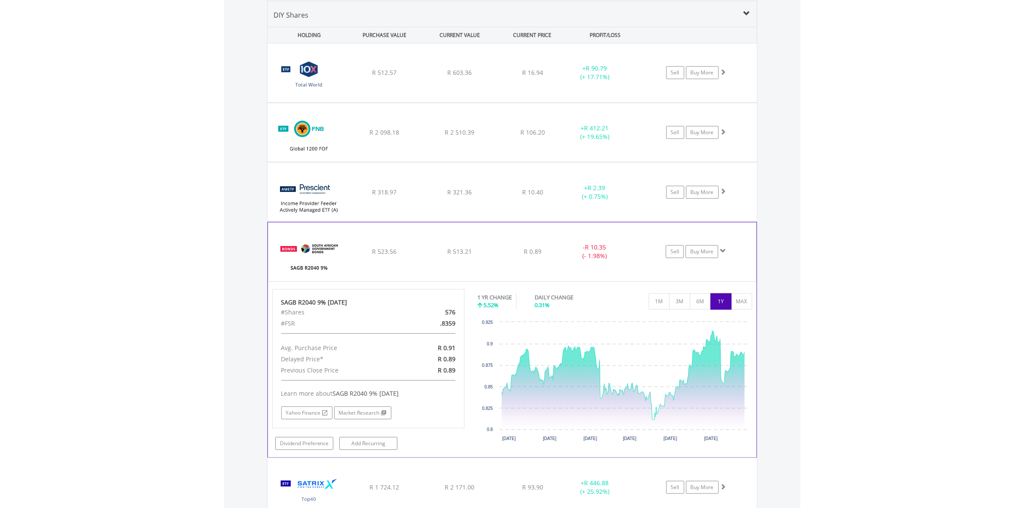
click at [394, 77] on span "R 523.56" at bounding box center [384, 72] width 25 height 8
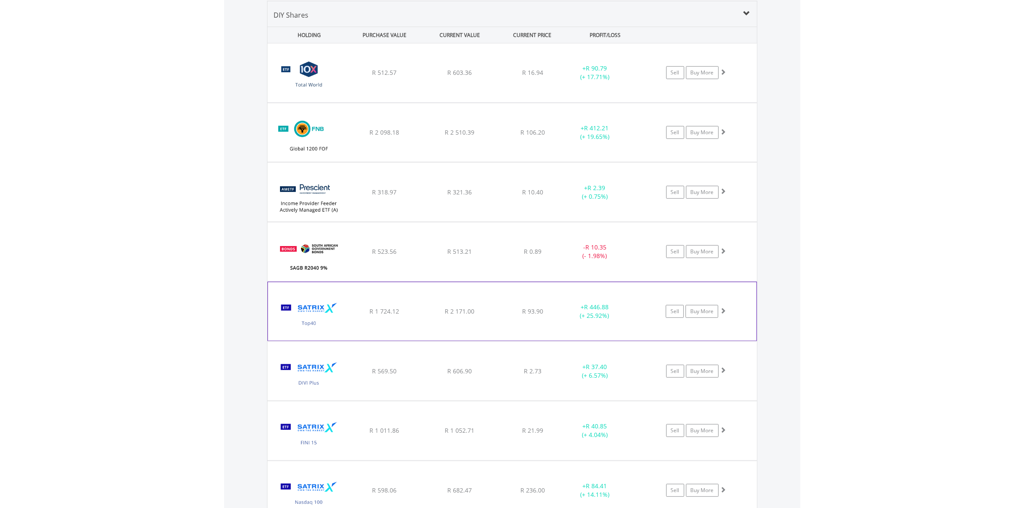
click at [404, 77] on div "R 1 724.12" at bounding box center [385, 72] width 74 height 9
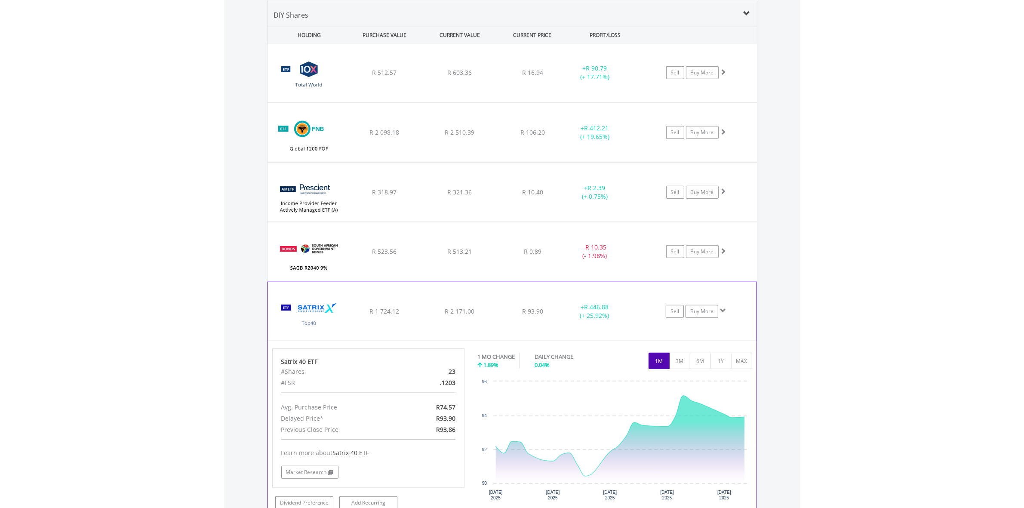
click at [404, 77] on div "R 1 724.12" at bounding box center [385, 72] width 74 height 9
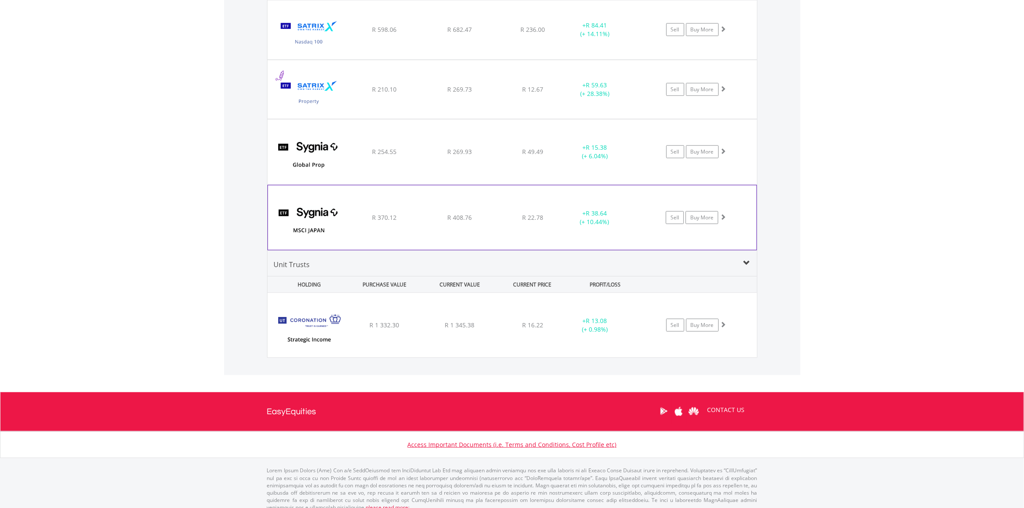
scroll to position [1126, 0]
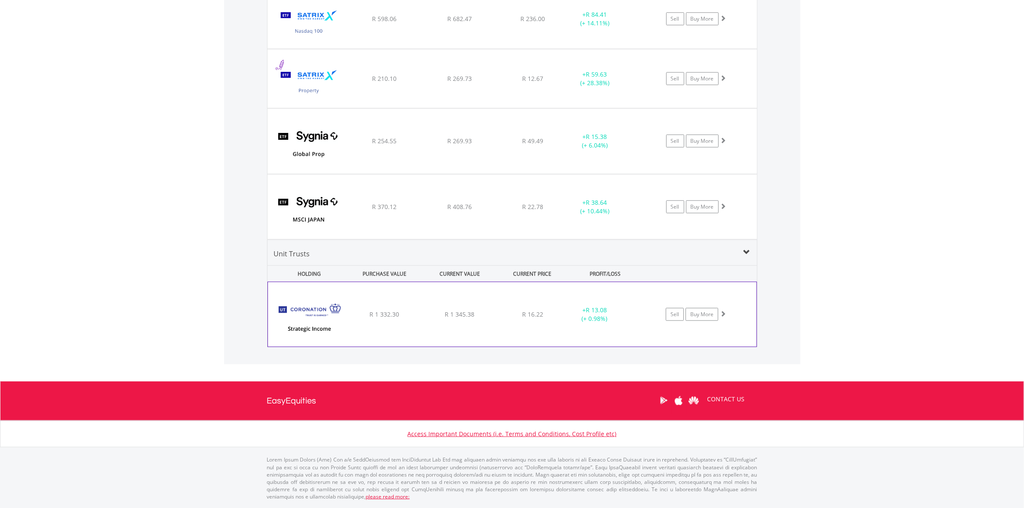
click at [461, 327] on div "﻿ Coronation Strategic Income Fund R 1 332.30 R 1 345.38 R 16.22 + R 13.08 (+ 0…" at bounding box center [512, 314] width 489 height 65
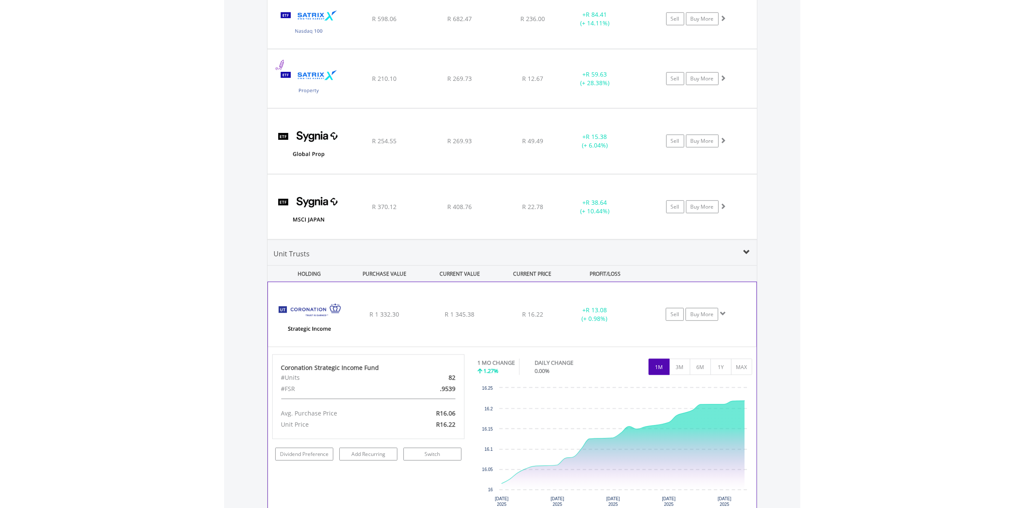
click at [424, 310] on div "﻿ Coronation Strategic Income Fund R 1 332.30 R 1 345.38 R 16.22 + R 13.08 (+ 0…" at bounding box center [512, 314] width 489 height 65
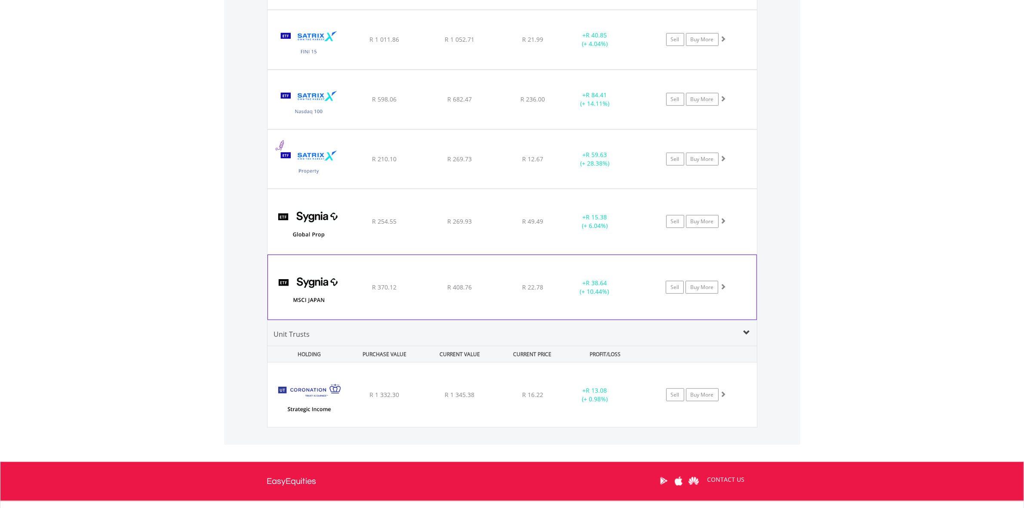
scroll to position [1018, 0]
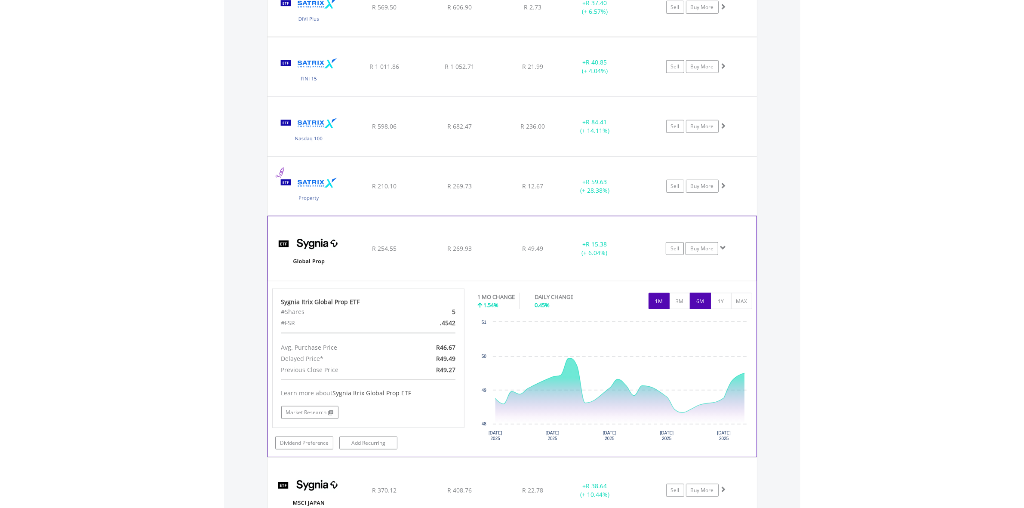
click at [706, 301] on button "6M" at bounding box center [700, 301] width 21 height 16
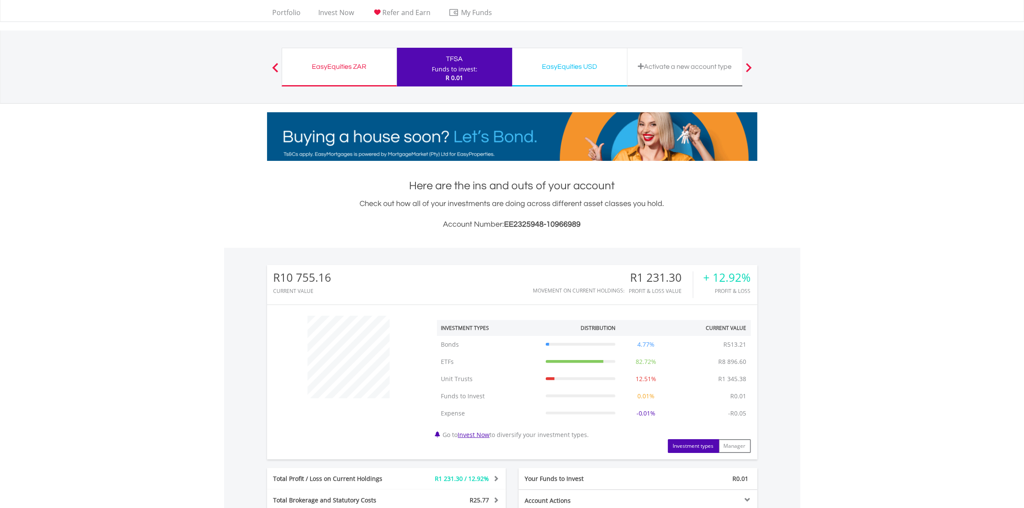
scroll to position [0, 0]
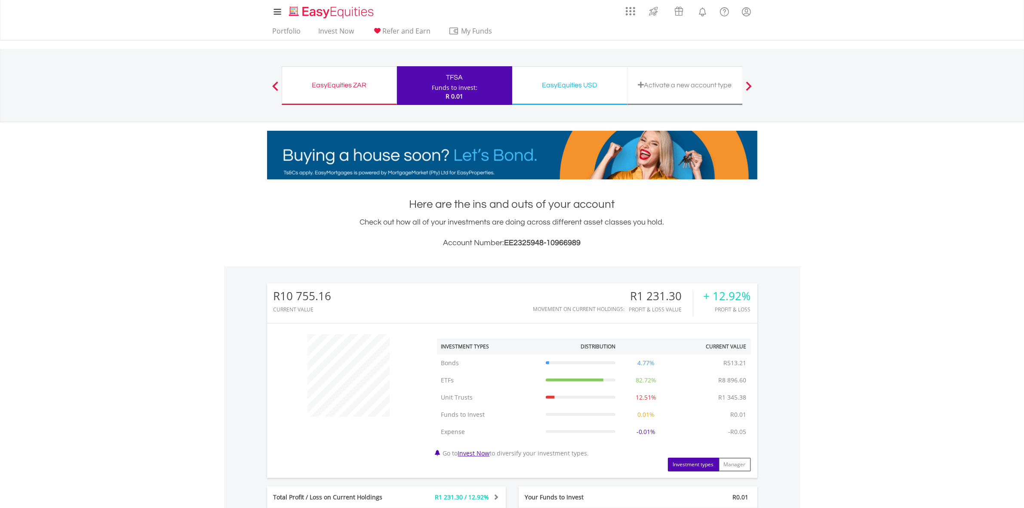
click at [374, 99] on div "EasyEquities ZAR Funds to invest: R 0.01" at bounding box center [339, 85] width 115 height 39
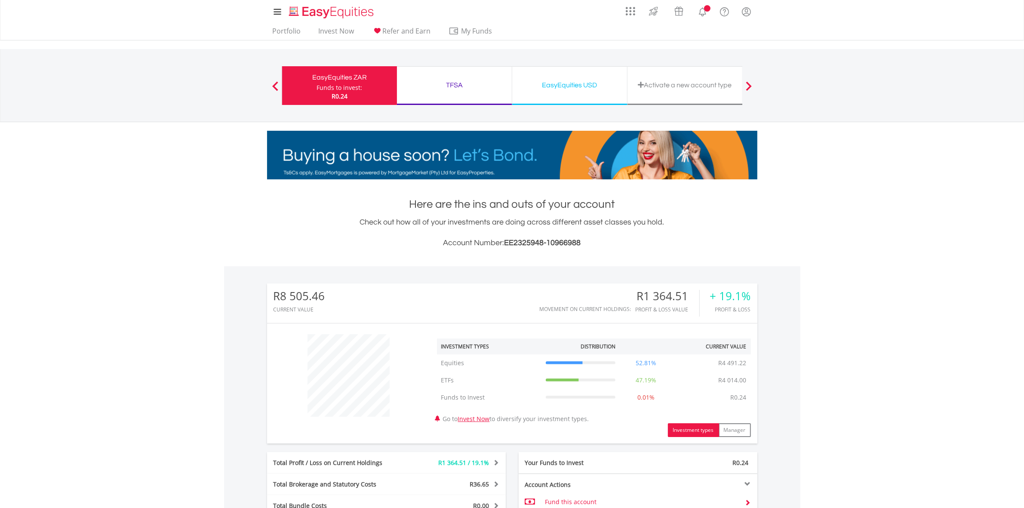
scroll to position [82, 163]
click at [443, 99] on div "TFSA Funds to invest: R0.24" at bounding box center [454, 85] width 115 height 39
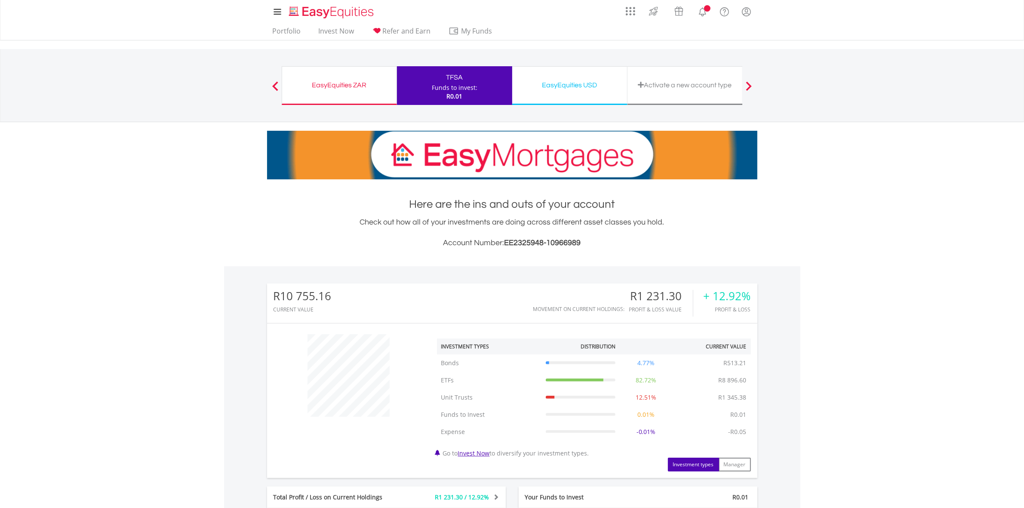
scroll to position [82, 163]
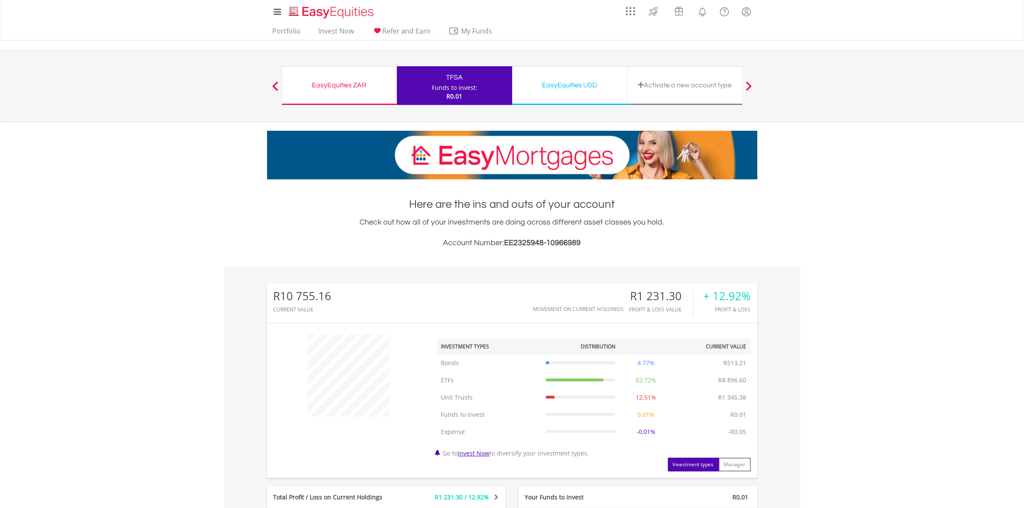
drag, startPoint x: 427, startPoint y: 128, endPoint x: 114, endPoint y: 233, distance: 329.7
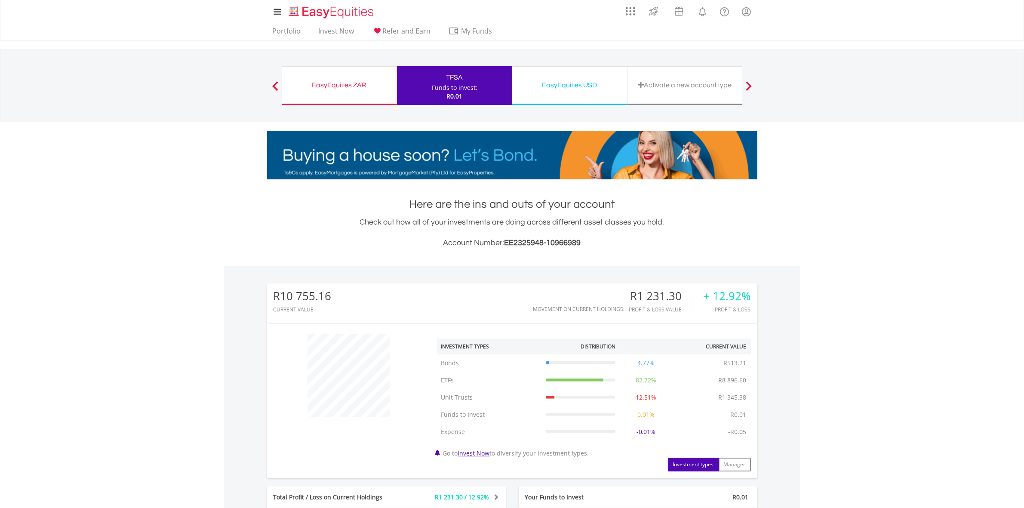
click at [114, 233] on body "My Investments Invest Now New Listings Sell My Recurring Investments Pending Or…" at bounding box center [512, 393] width 1024 height 787
click at [321, 10] on img "Home page" at bounding box center [332, 12] width 90 height 14
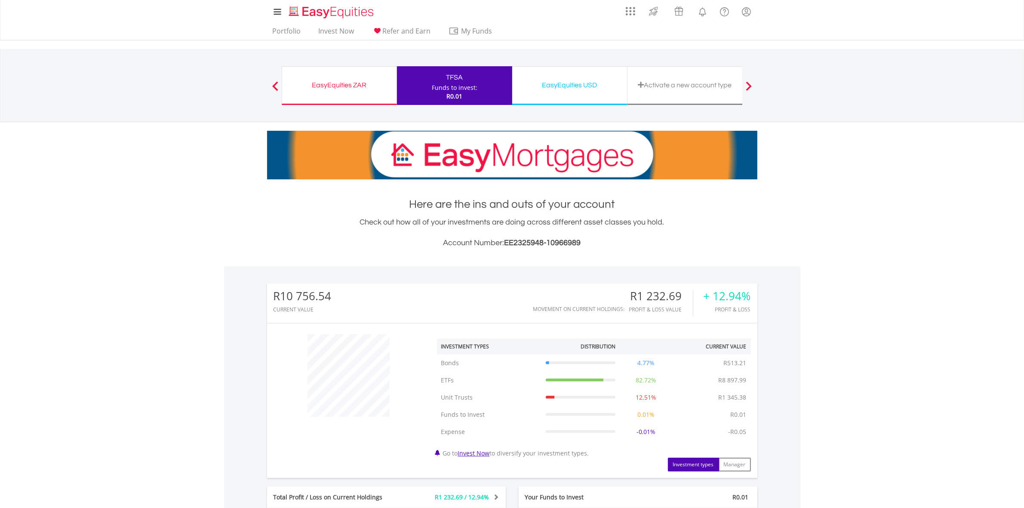
drag, startPoint x: 556, startPoint y: 82, endPoint x: 561, endPoint y: 99, distance: 18.5
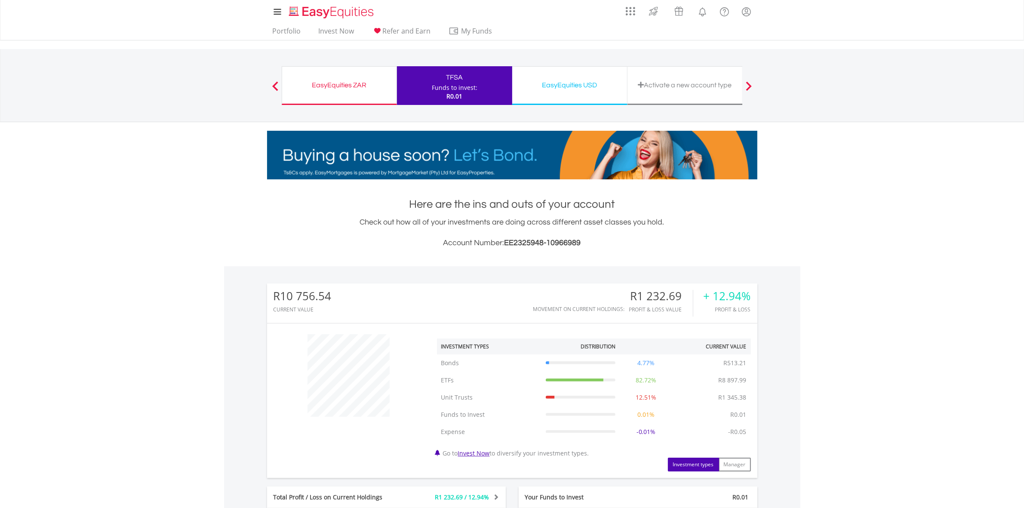
click at [563, 102] on div "EasyEquities USD Funds to invest: R0.01" at bounding box center [569, 85] width 115 height 39
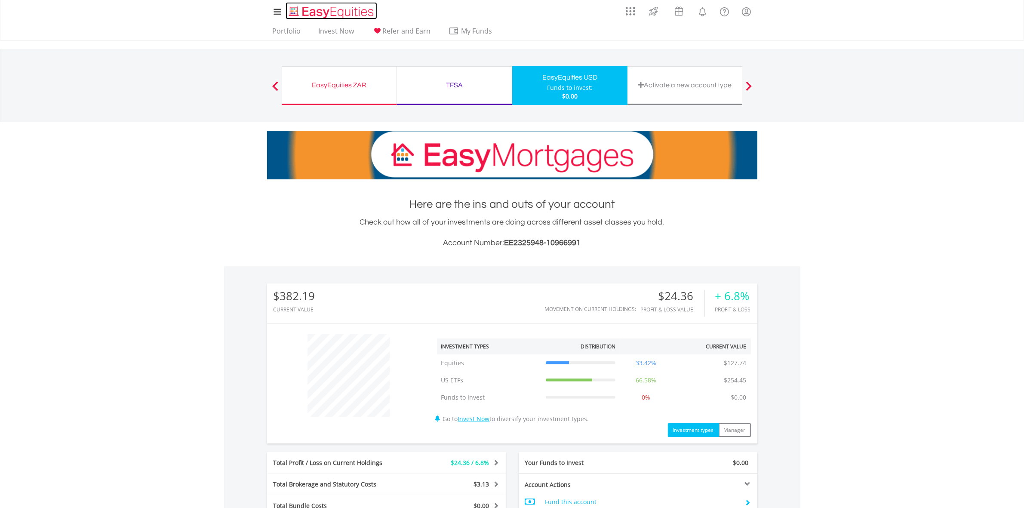
click at [356, 17] on img "Home page" at bounding box center [332, 12] width 90 height 14
